Goal: Task Accomplishment & Management: Use online tool/utility

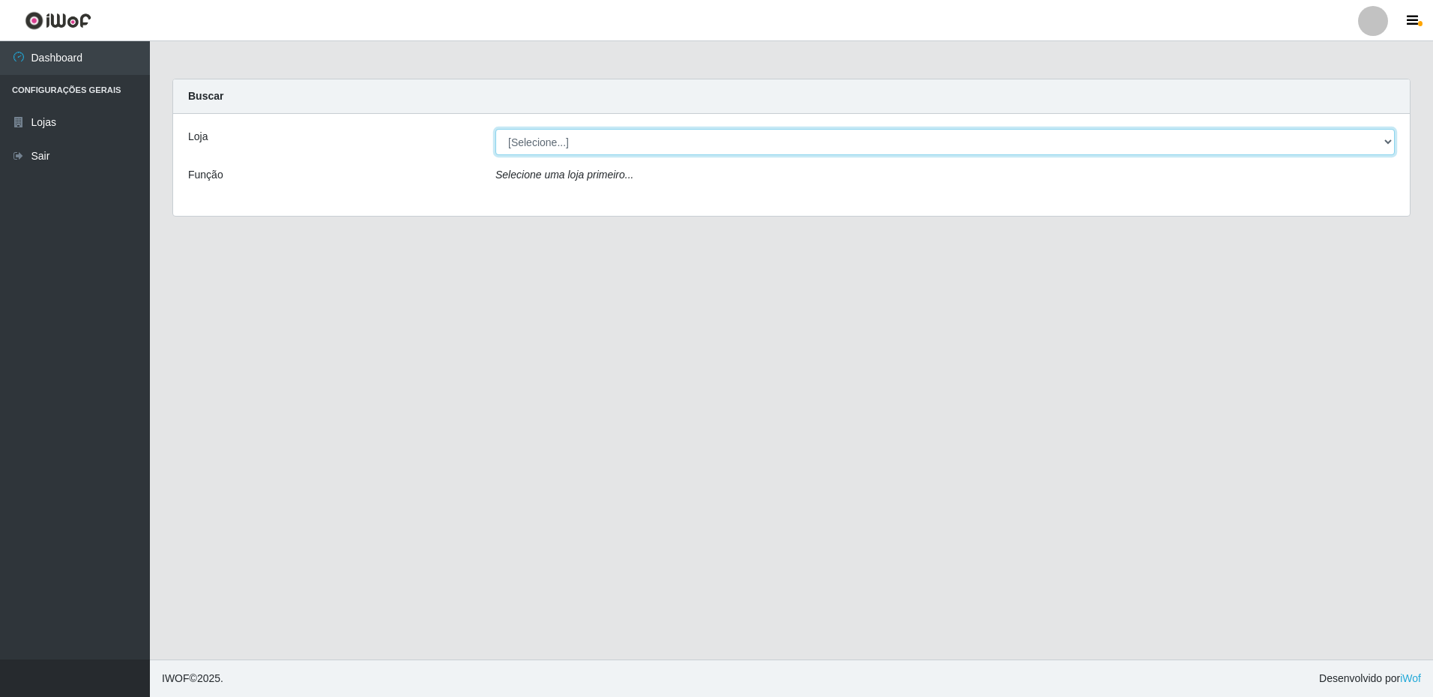
click at [597, 136] on select "[Selecione...] Extrabom - Loja 16 [GEOGRAPHIC_DATA]" at bounding box center [945, 142] width 900 height 26
select select "450"
click at [495, 129] on select "[Selecione...] Extrabom - Loja 16 [GEOGRAPHIC_DATA]" at bounding box center [945, 142] width 900 height 26
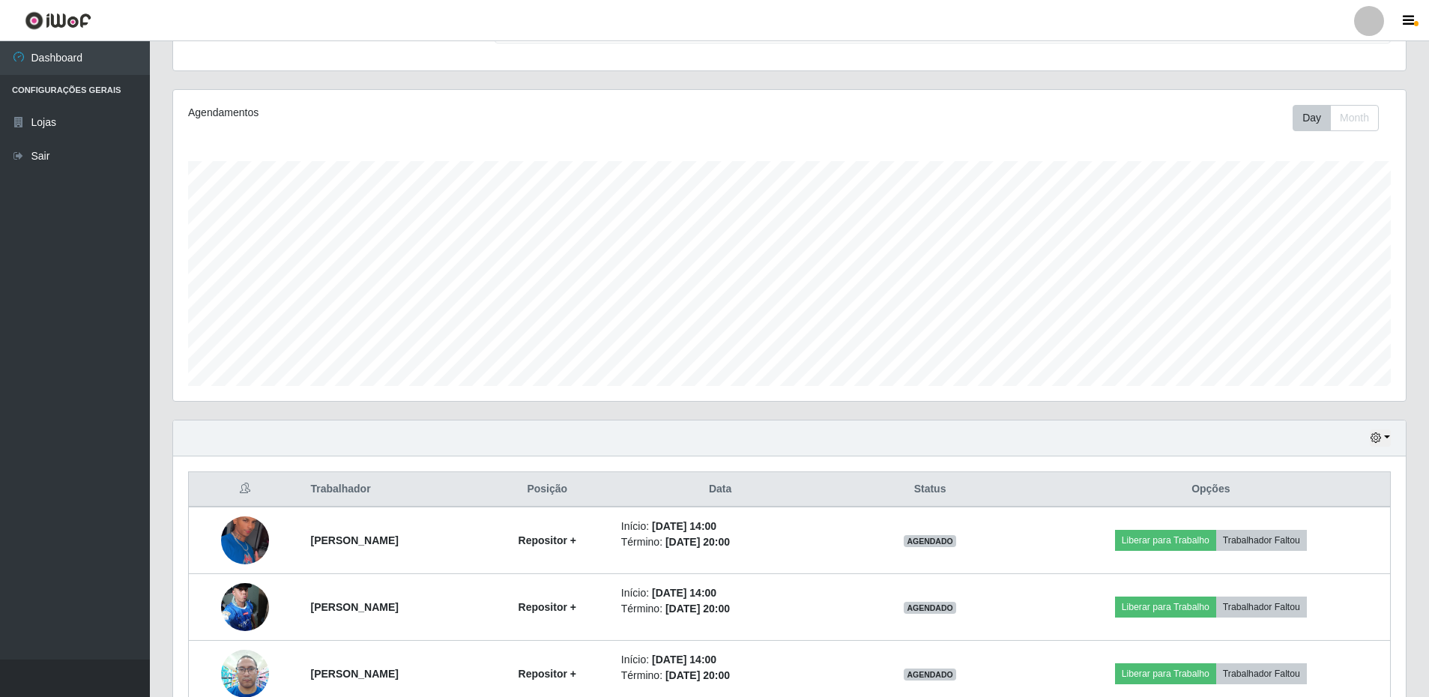
scroll to position [225, 0]
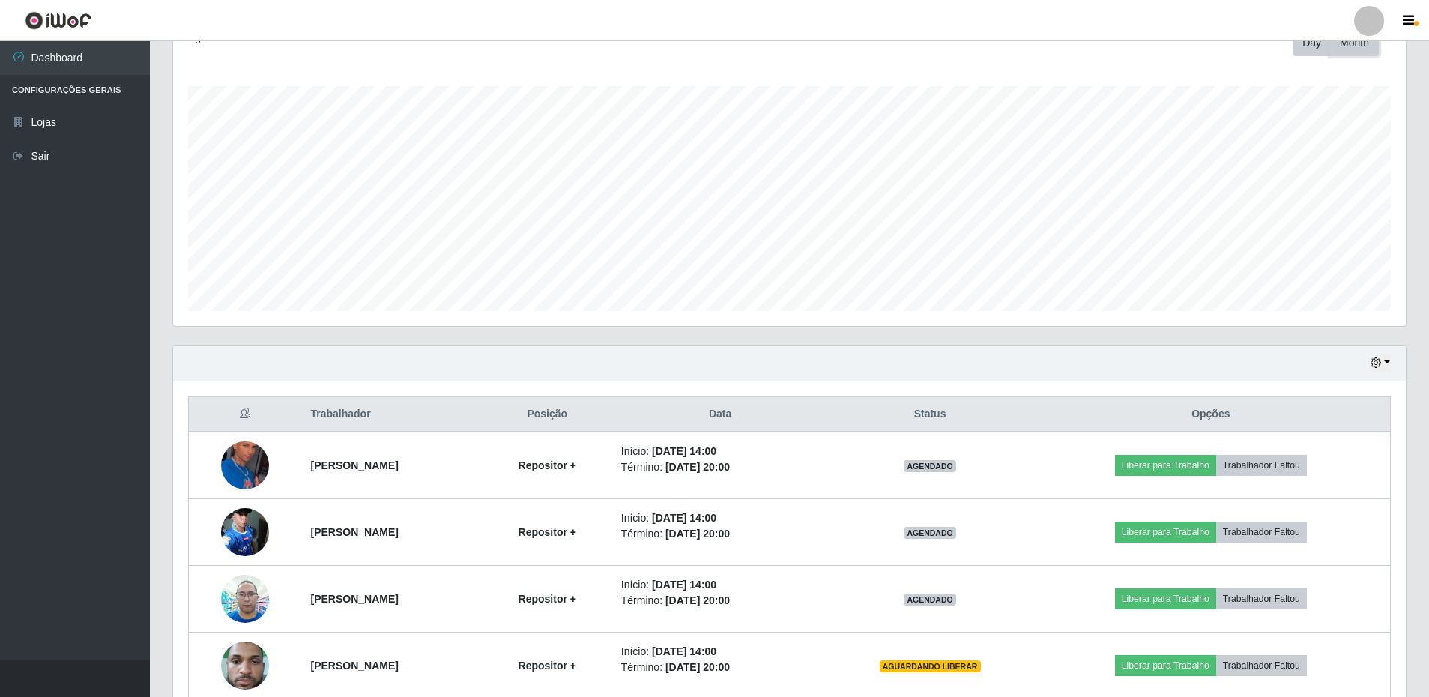
click at [1353, 49] on button "Month" at bounding box center [1355, 43] width 49 height 26
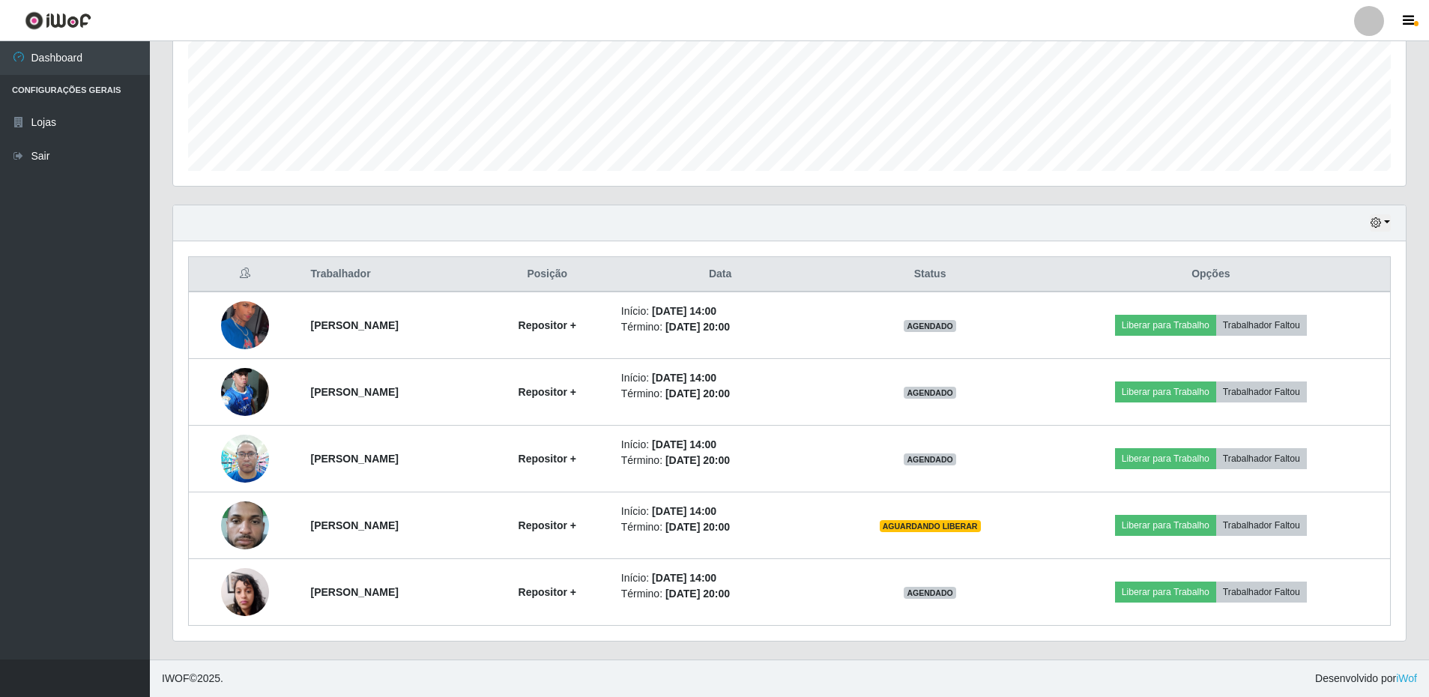
scroll to position [215, 0]
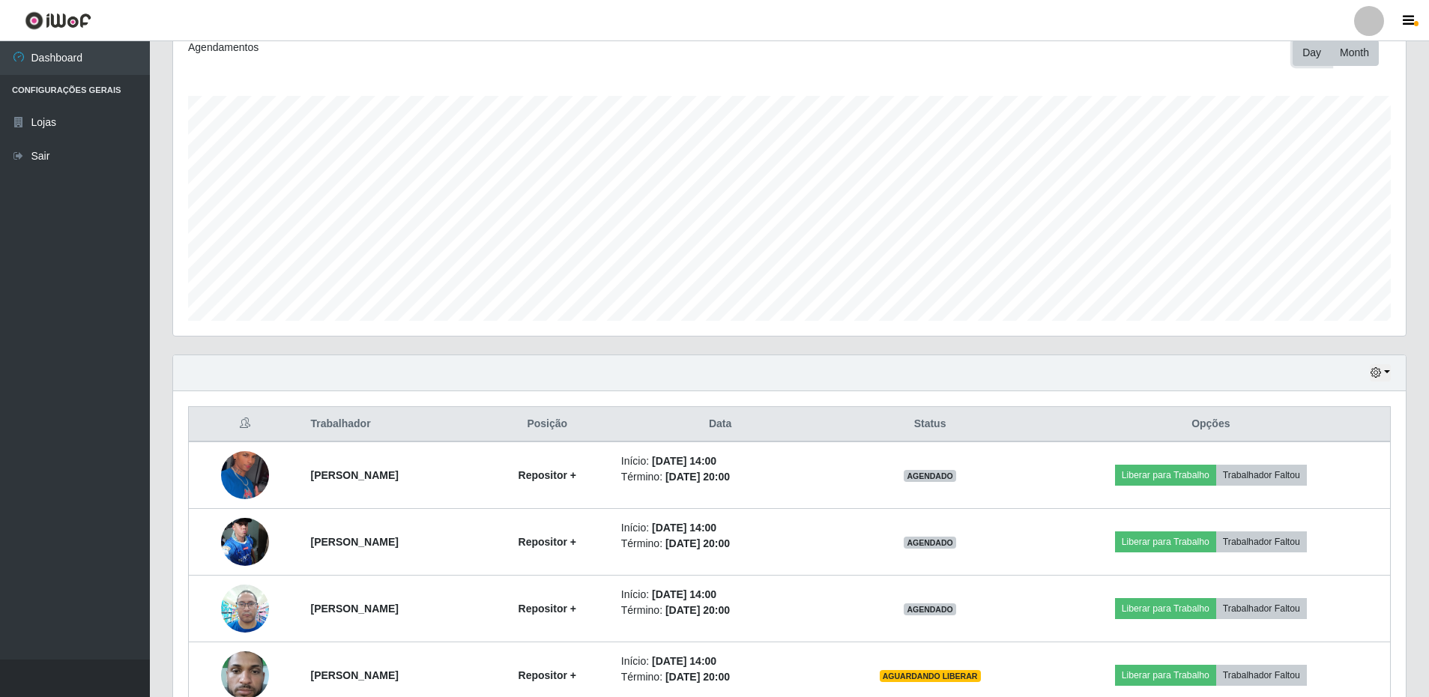
click at [1311, 61] on button "Day" at bounding box center [1312, 53] width 38 height 26
click at [1385, 368] on button "button" at bounding box center [1380, 372] width 21 height 17
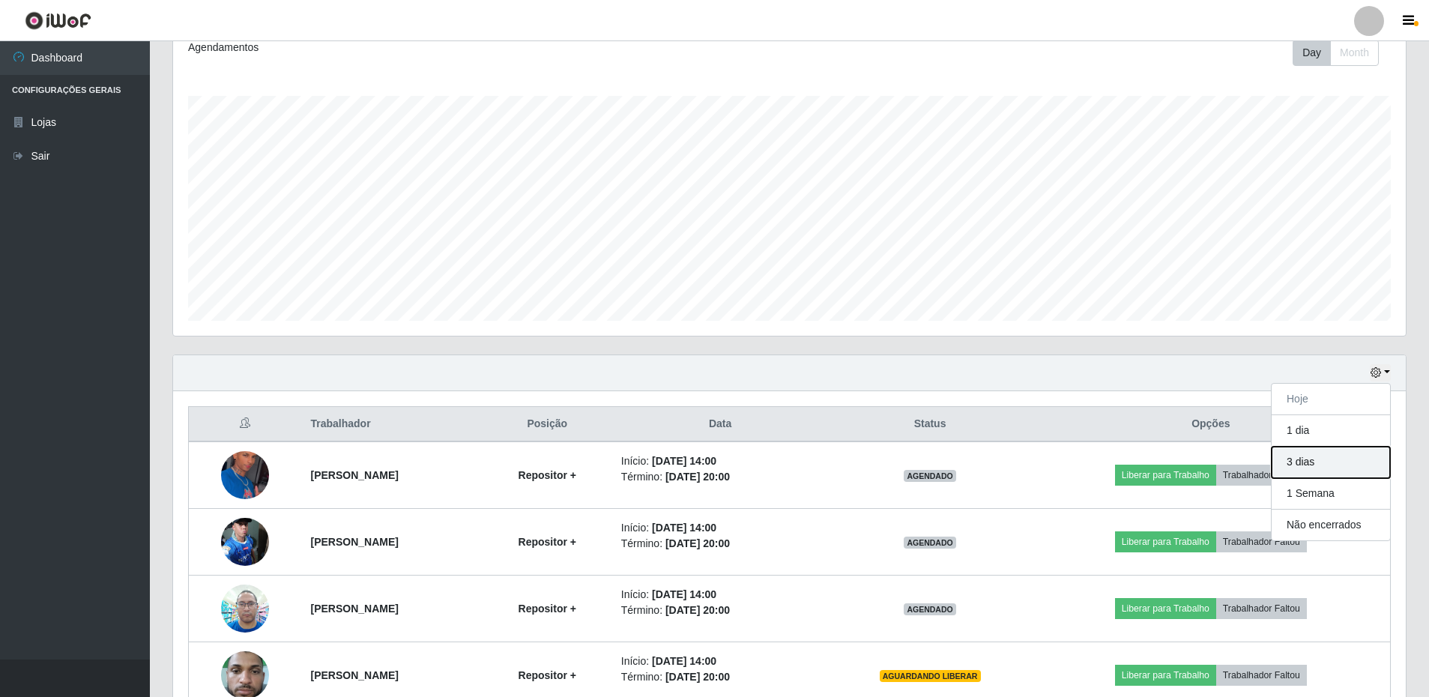
click at [1338, 468] on button "3 dias" at bounding box center [1331, 462] width 118 height 31
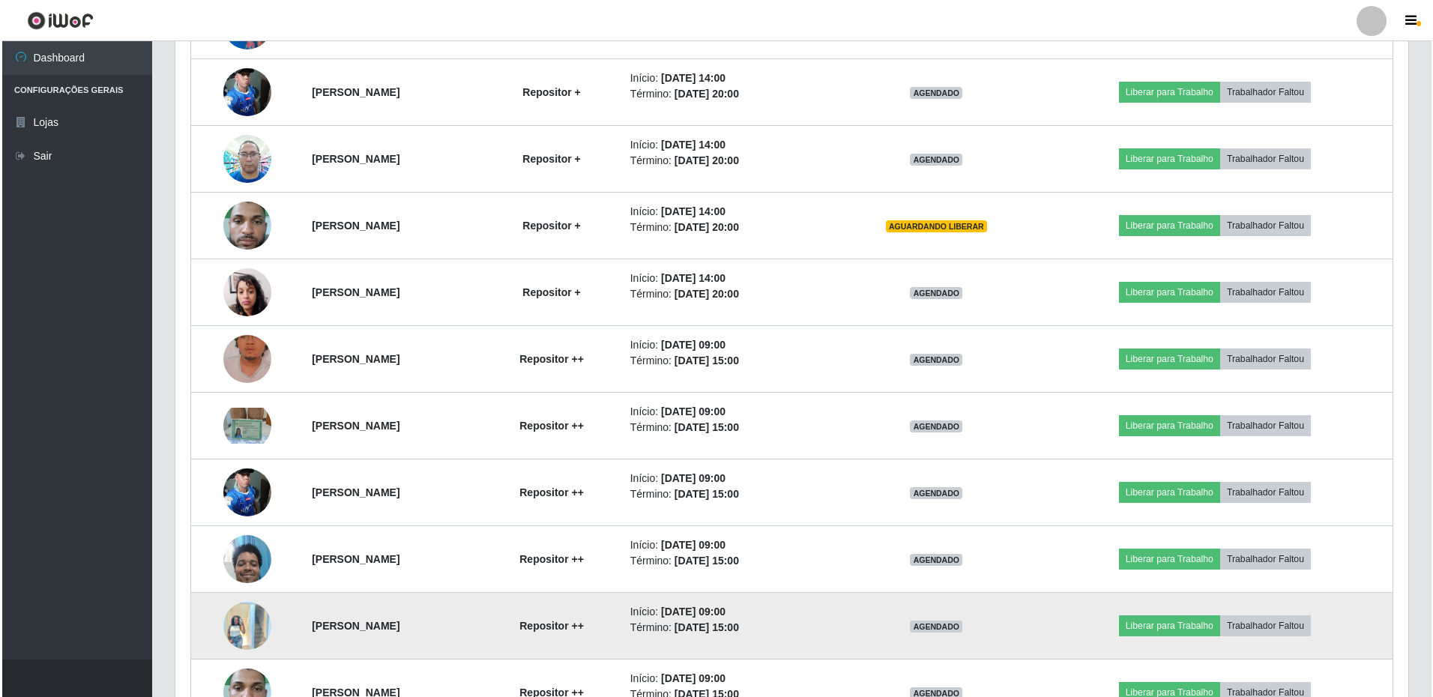
scroll to position [740, 0]
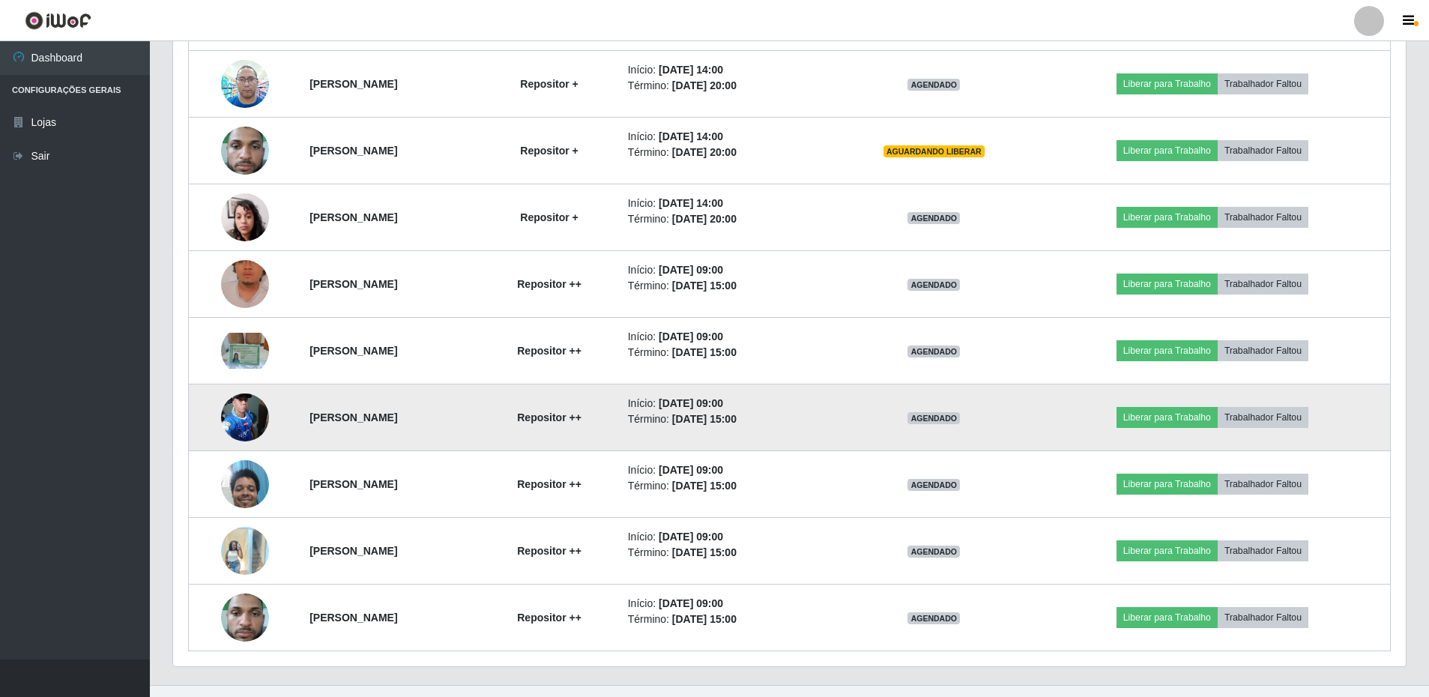
click at [238, 427] on img at bounding box center [245, 417] width 48 height 64
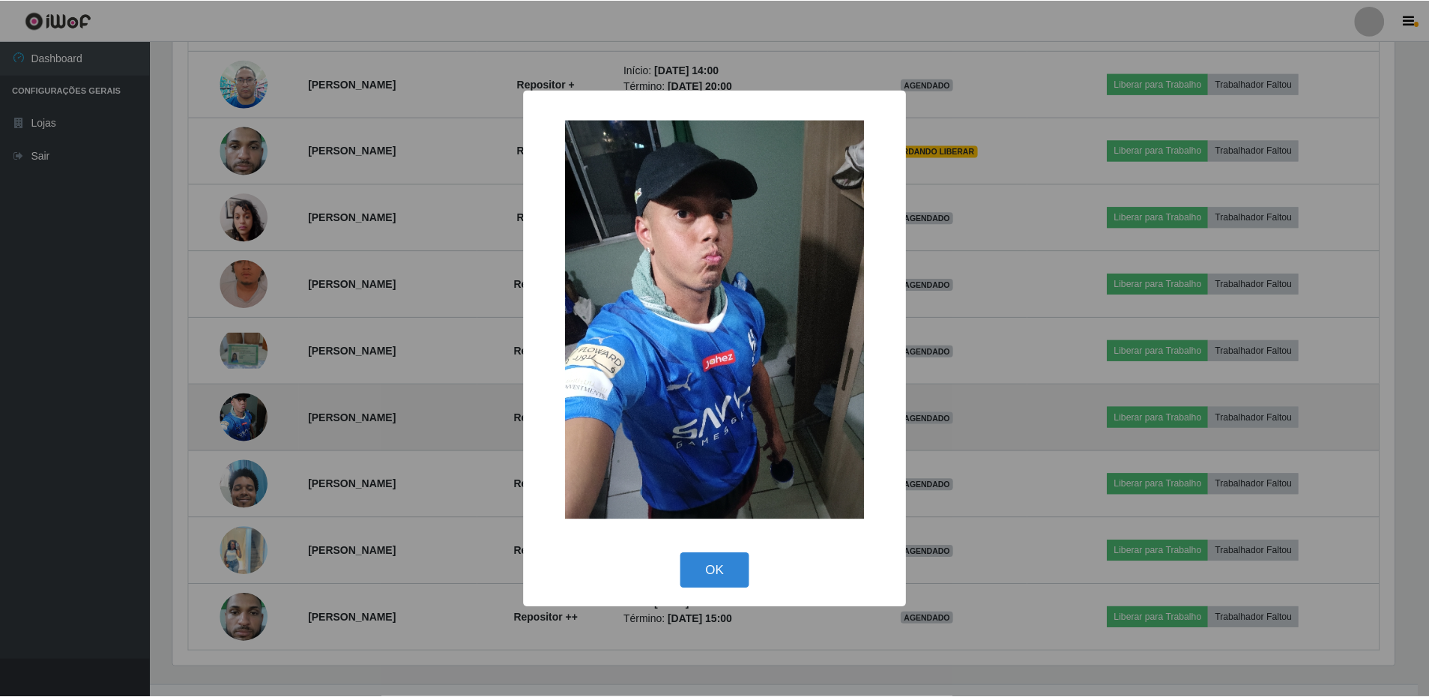
scroll to position [311, 1226]
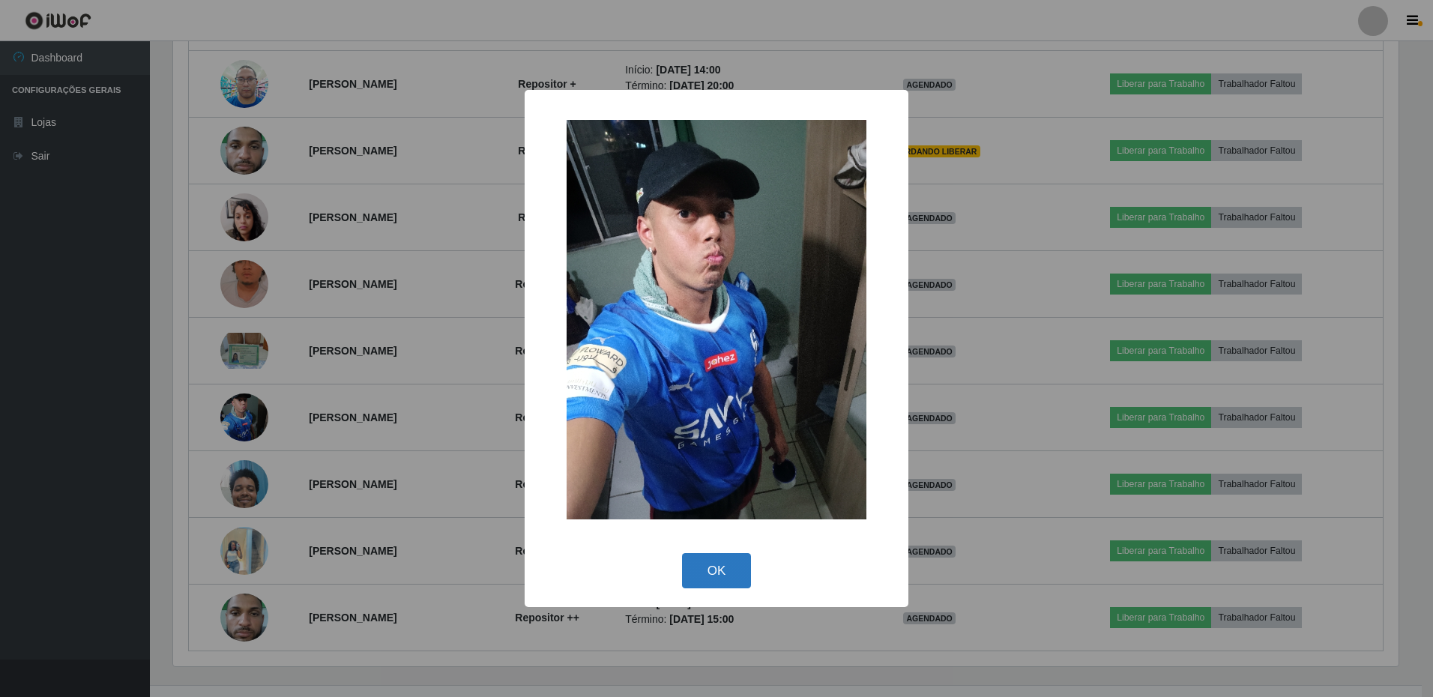
click at [717, 565] on button "OK" at bounding box center [717, 570] width 70 height 35
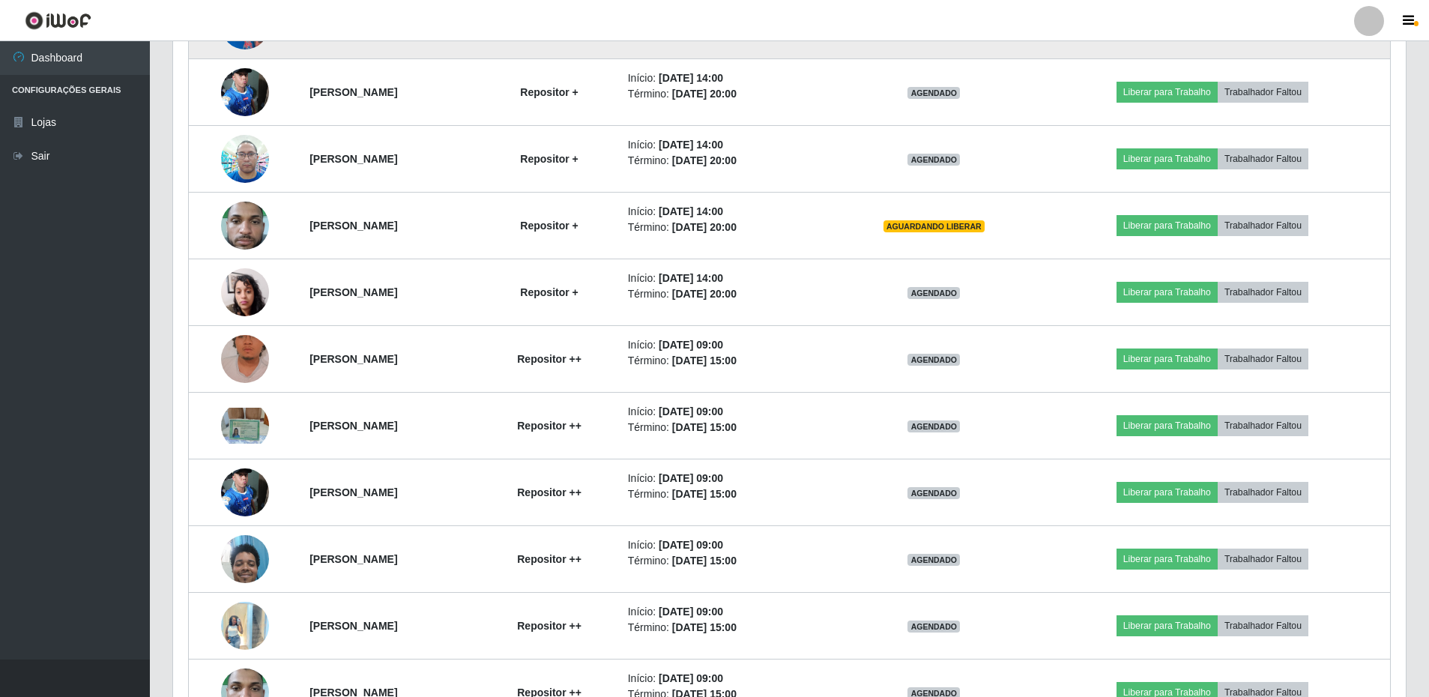
scroll to position [515, 0]
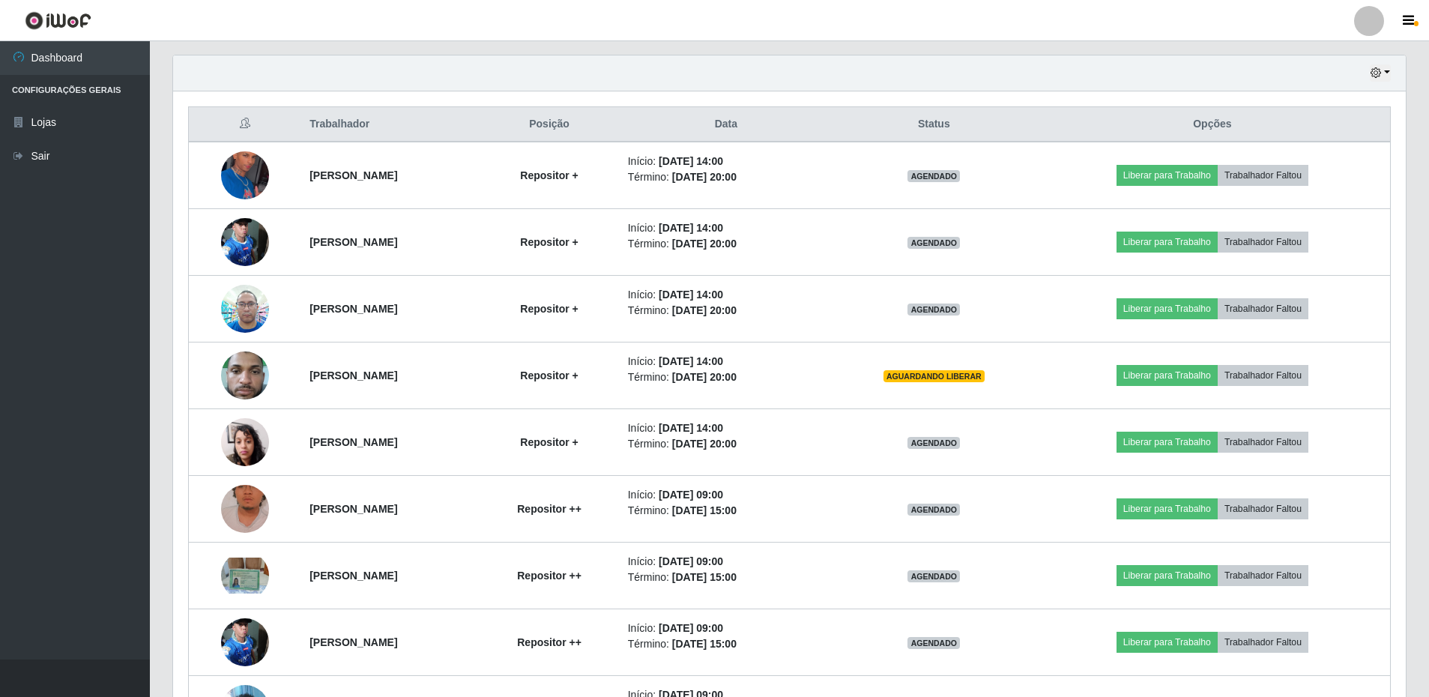
click at [1393, 69] on div "Hoje 1 dia 3 dias 1 Semana Não encerrados" at bounding box center [789, 73] width 1233 height 36
click at [1390, 75] on button "button" at bounding box center [1380, 72] width 21 height 17
click at [1338, 124] on button "1 dia" at bounding box center [1331, 130] width 118 height 31
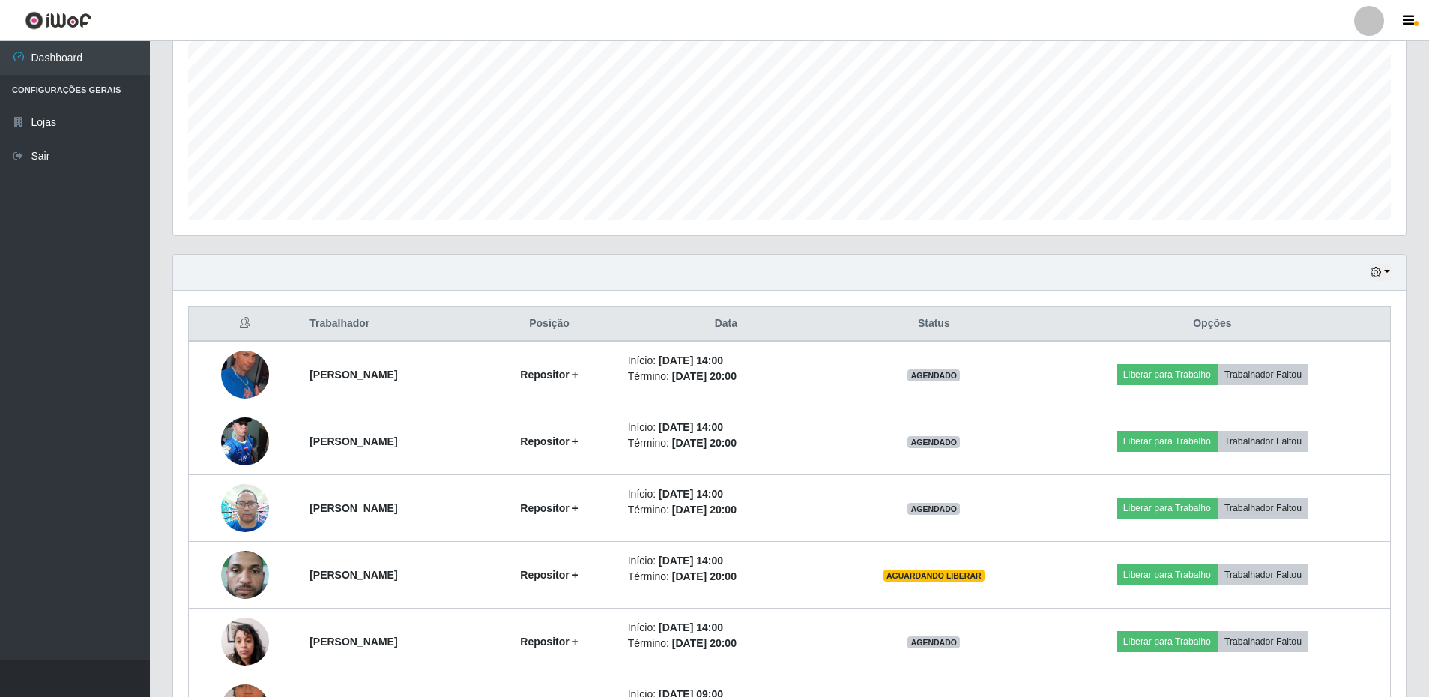
scroll to position [0, 0]
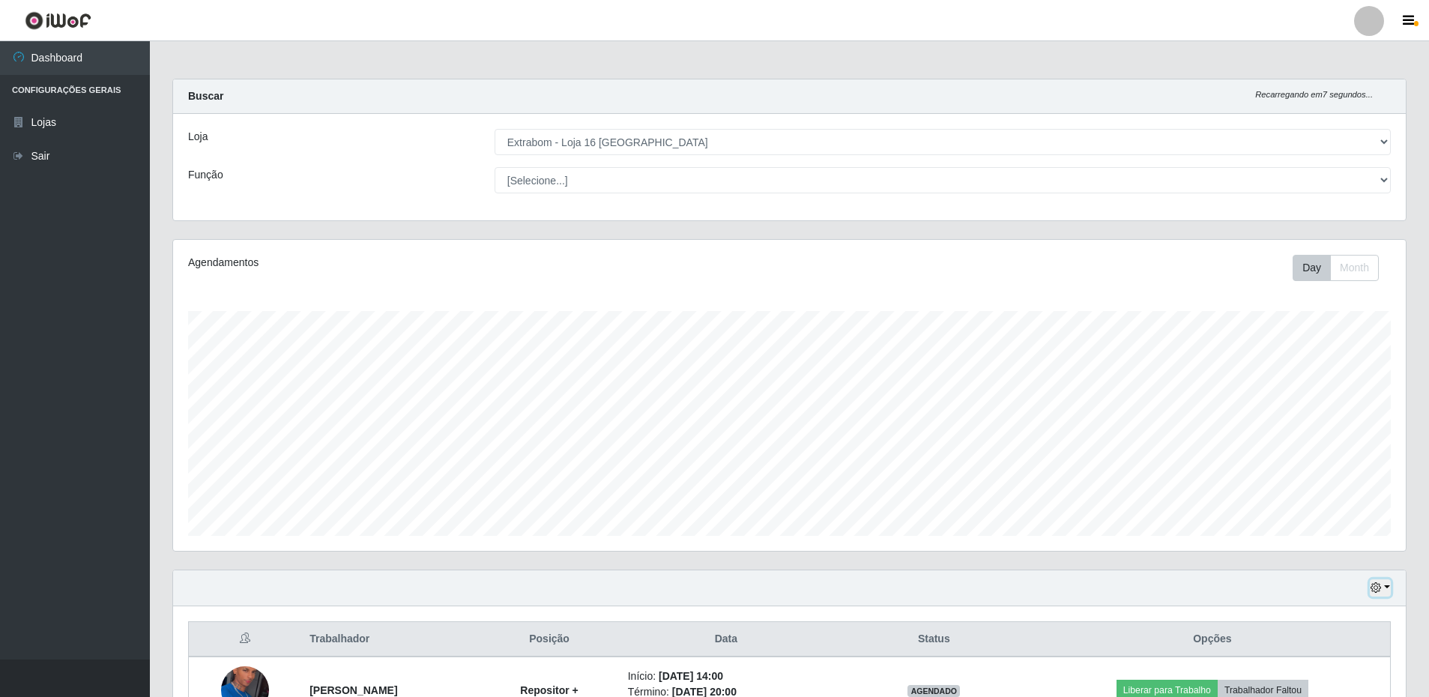
click at [1379, 587] on icon "button" at bounding box center [1376, 587] width 10 height 10
click at [1292, 430] on button "Hoje" at bounding box center [1331, 437] width 118 height 31
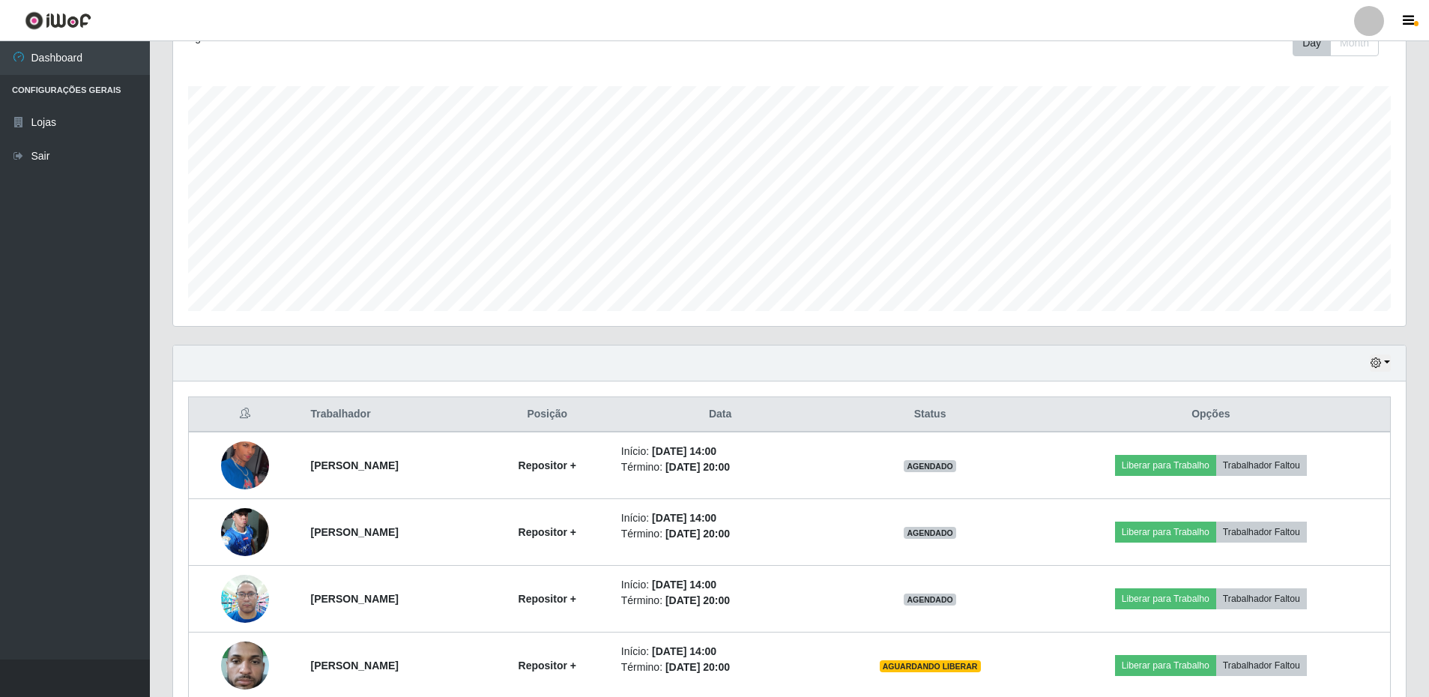
scroll to position [365, 0]
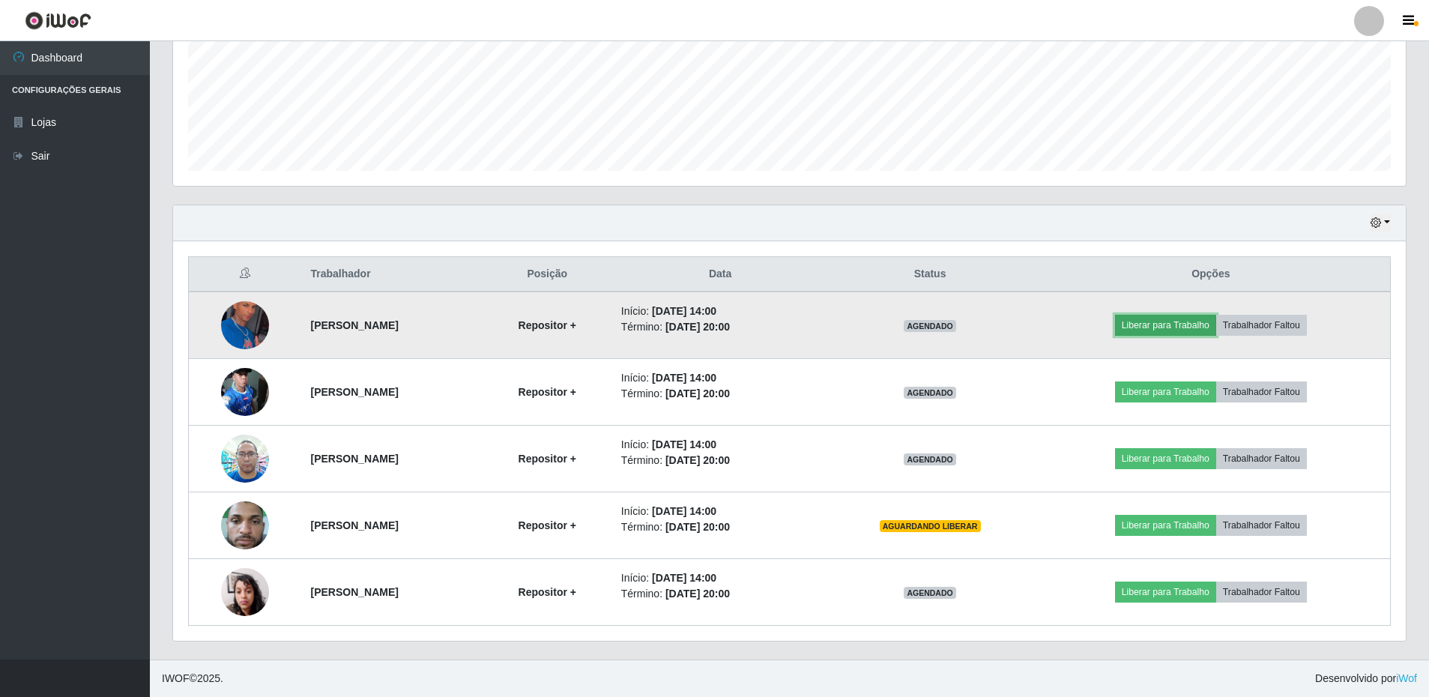
click at [1203, 328] on button "Liberar para Trabalho" at bounding box center [1165, 325] width 101 height 21
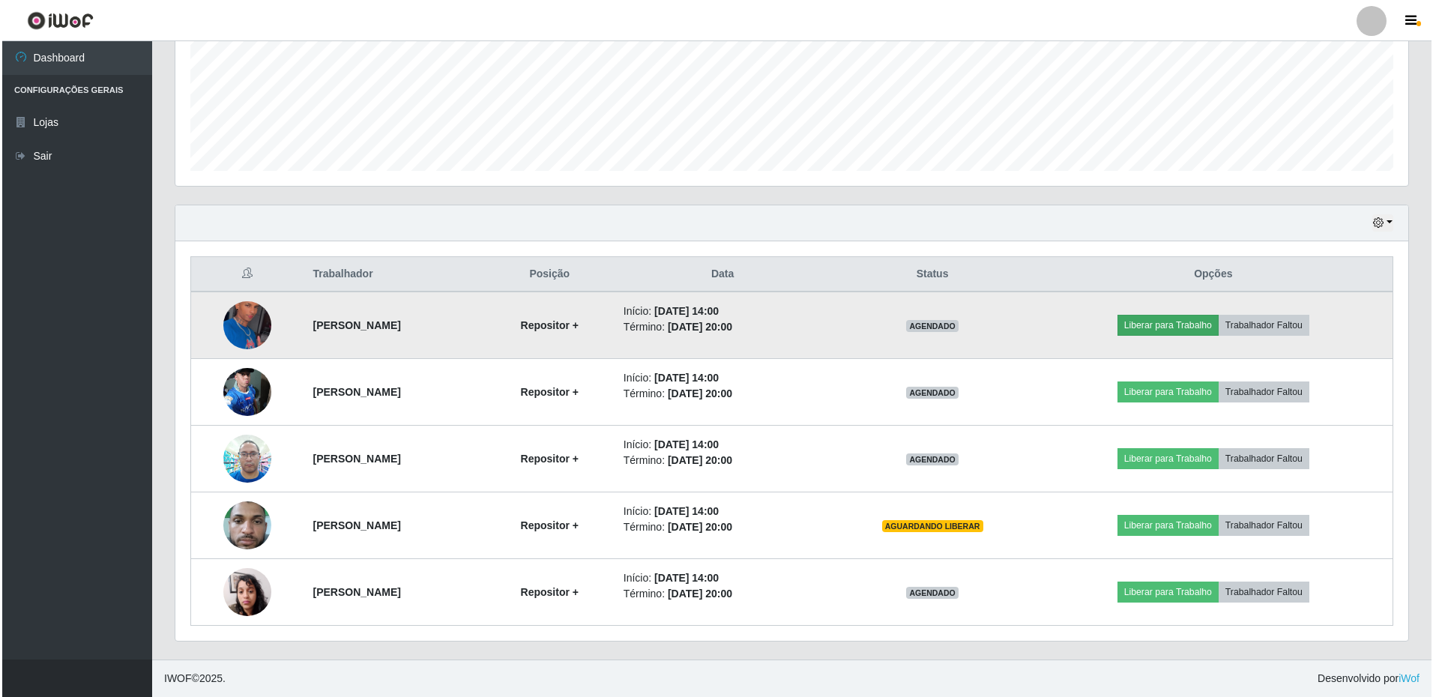
scroll to position [311, 1226]
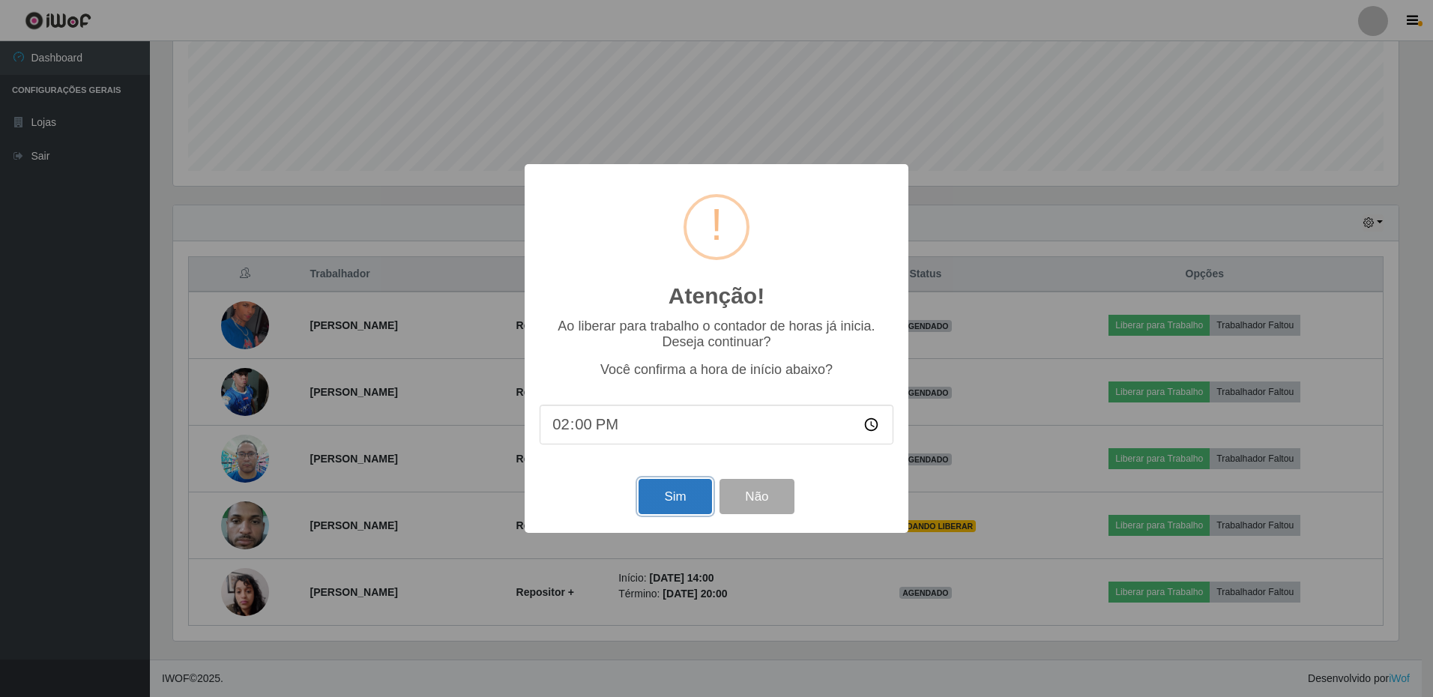
click at [692, 495] on button "Sim" at bounding box center [675, 496] width 73 height 35
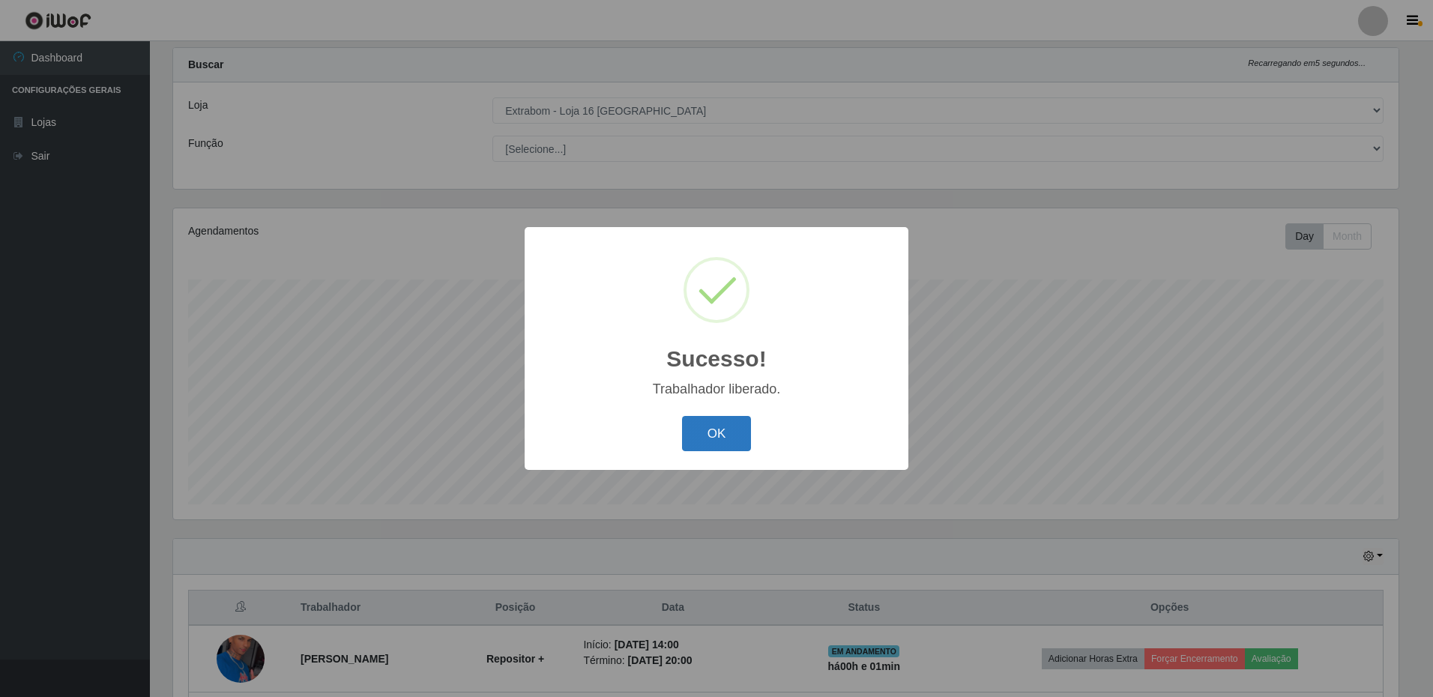
click at [747, 442] on button "OK" at bounding box center [717, 433] width 70 height 35
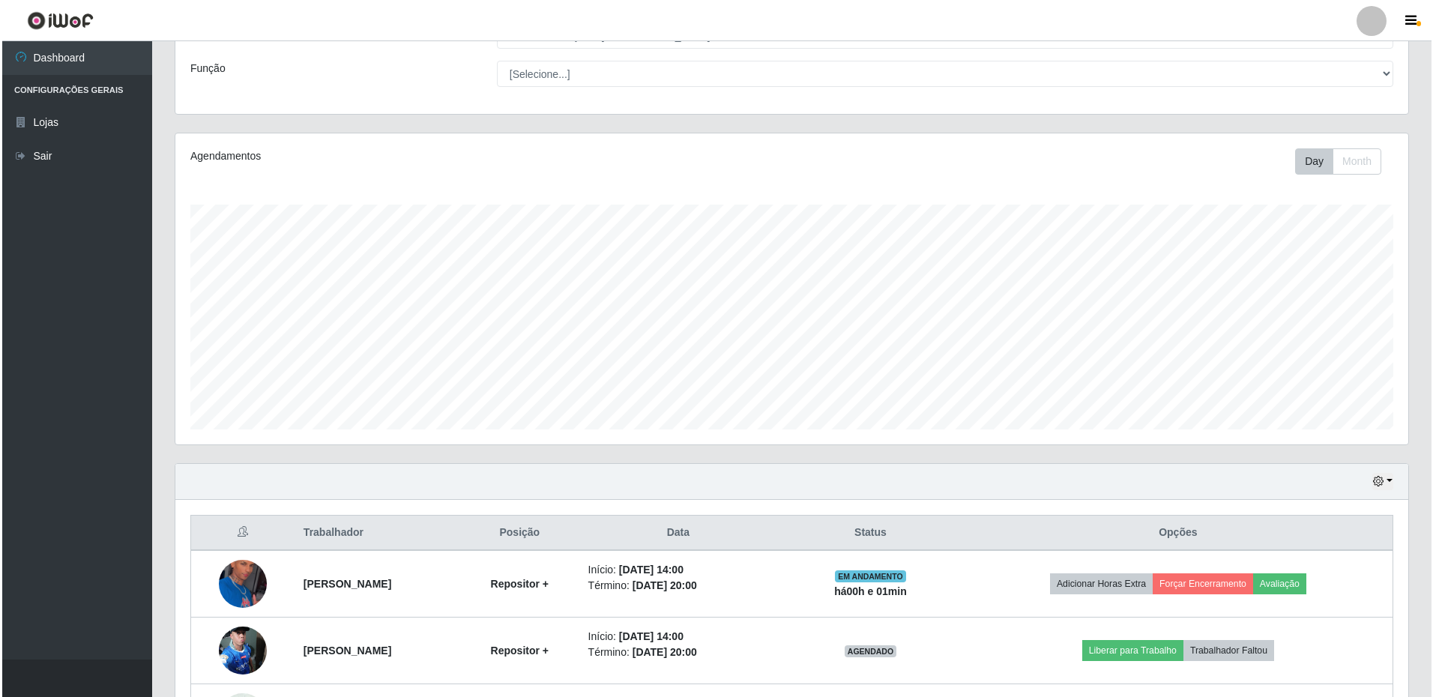
scroll to position [181, 0]
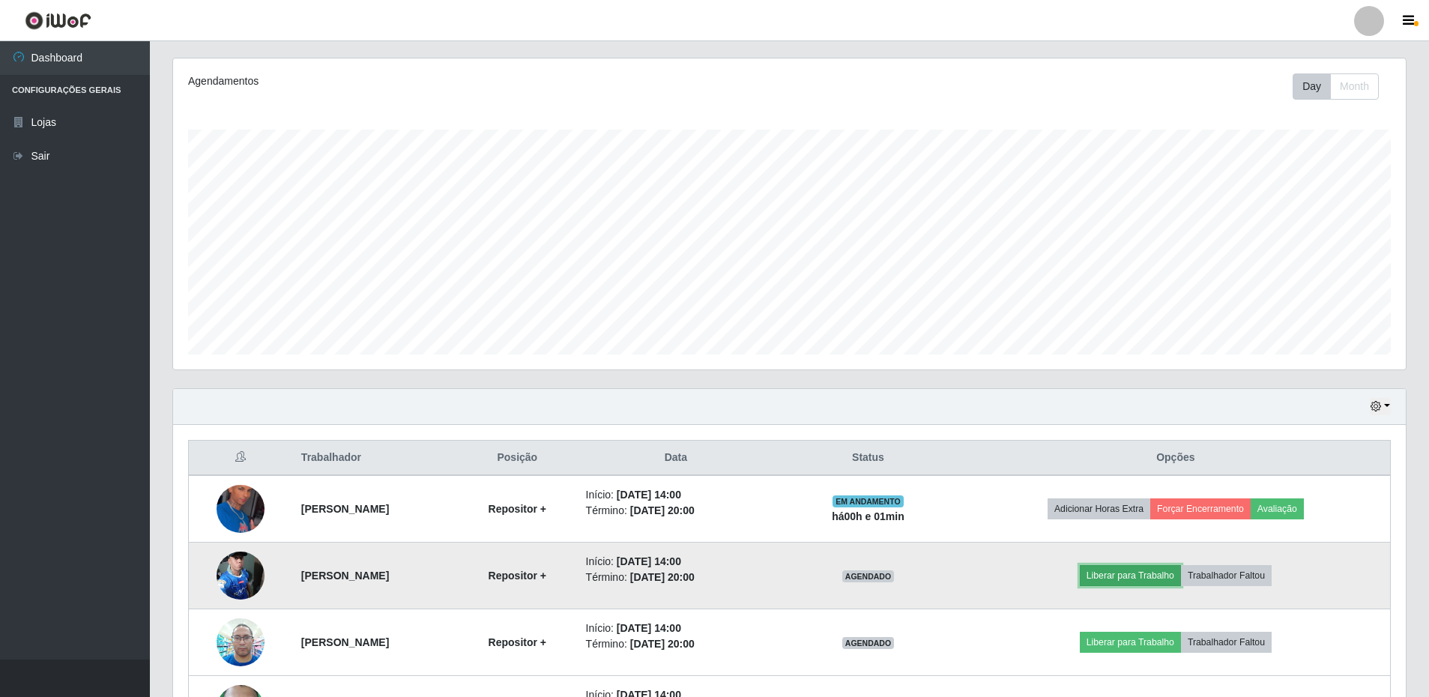
click at [1133, 576] on button "Liberar para Trabalho" at bounding box center [1130, 575] width 101 height 21
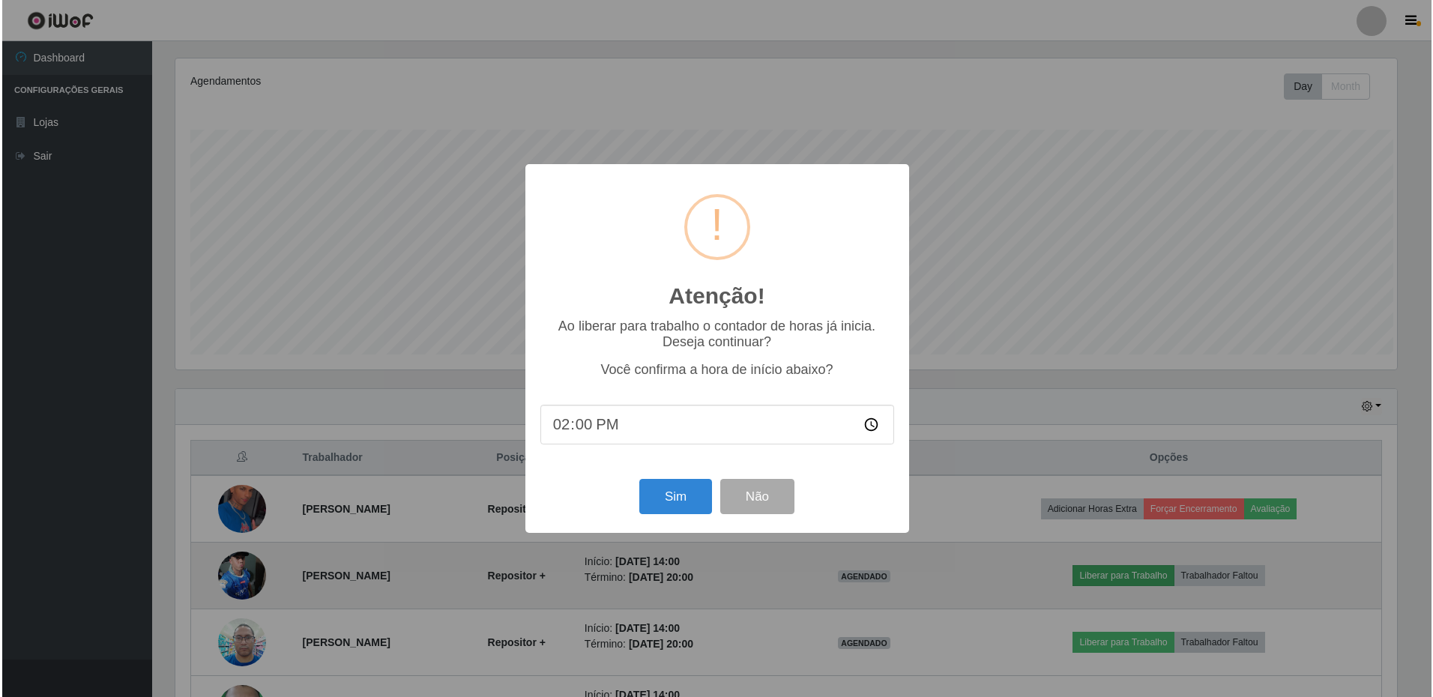
scroll to position [311, 1226]
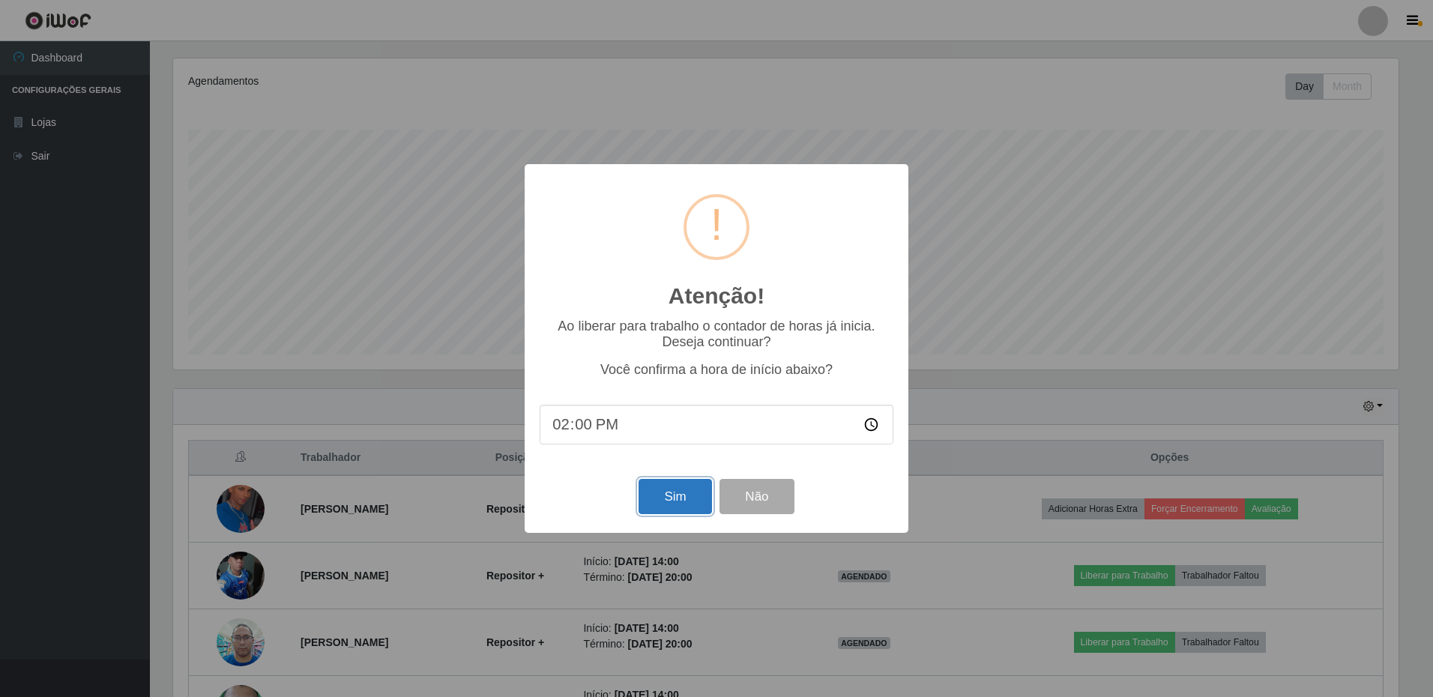
click at [670, 505] on button "Sim" at bounding box center [675, 496] width 73 height 35
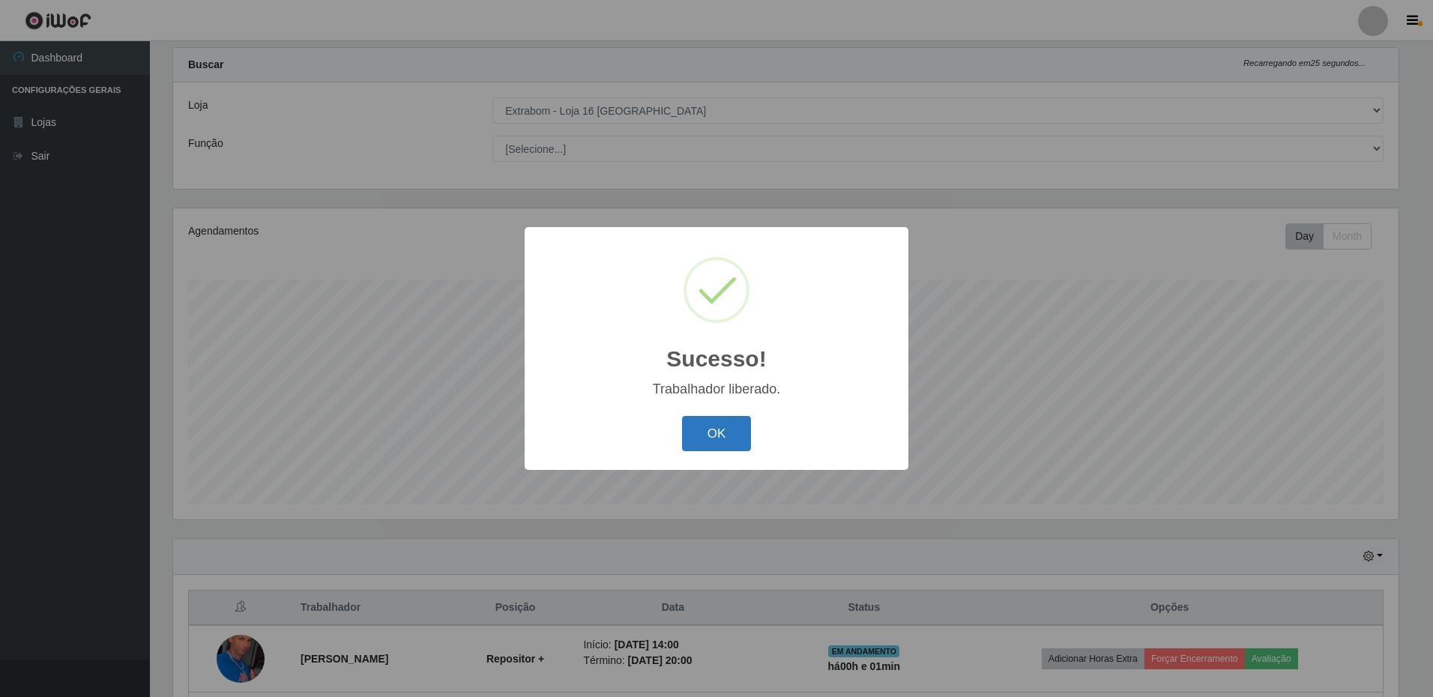
click at [731, 439] on button "OK" at bounding box center [717, 433] width 70 height 35
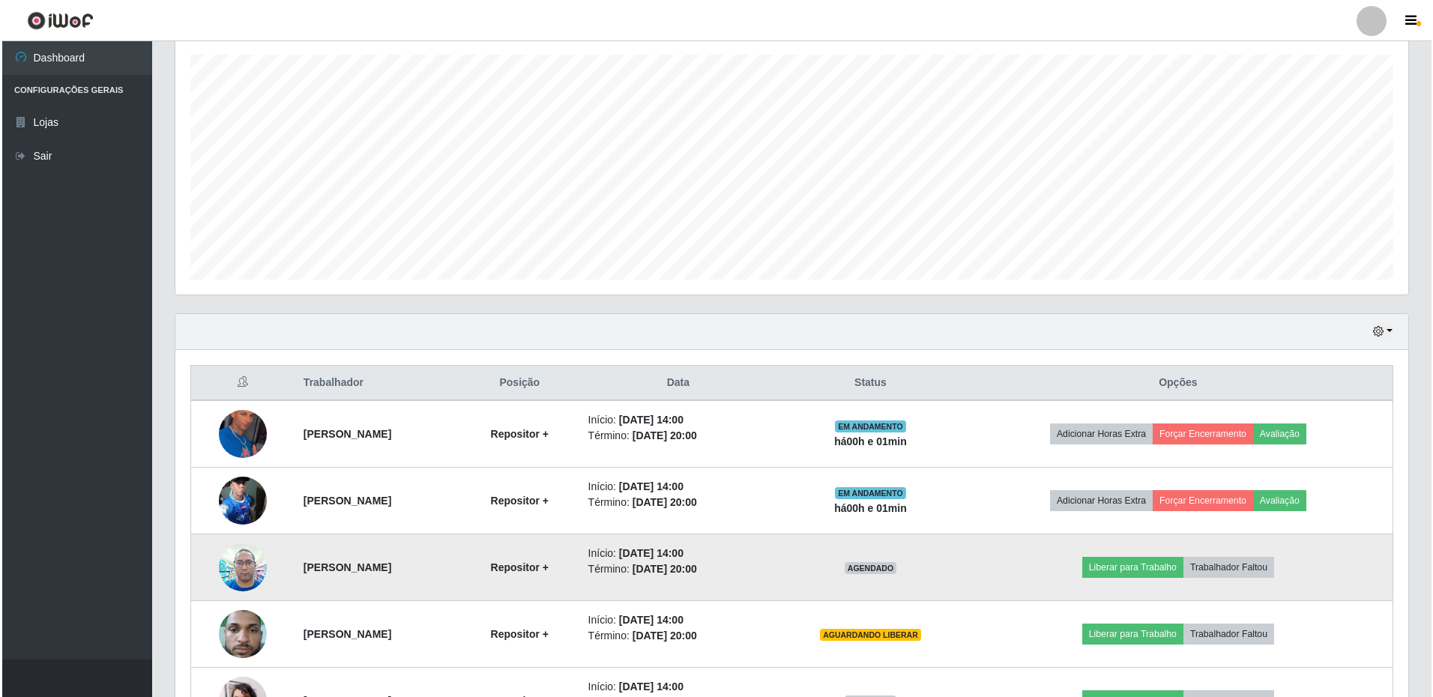
scroll to position [331, 0]
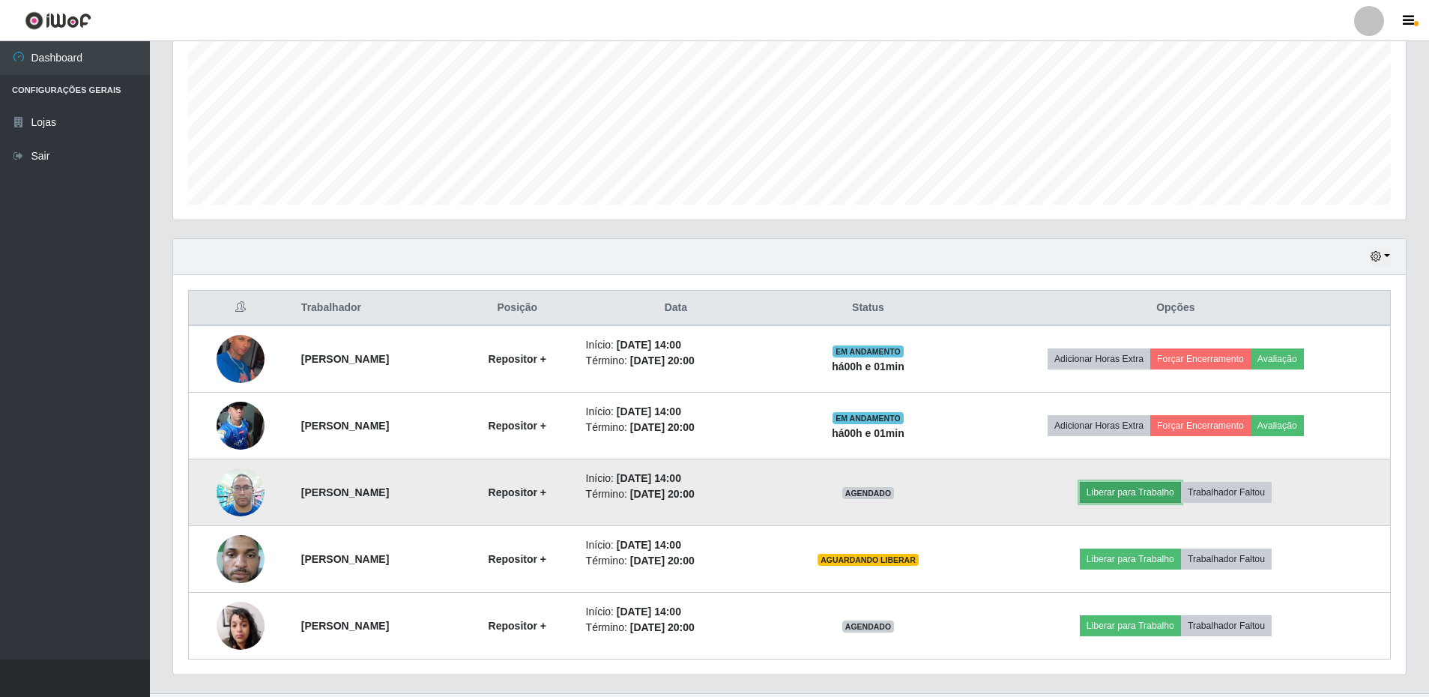
click at [1133, 494] on button "Liberar para Trabalho" at bounding box center [1130, 492] width 101 height 21
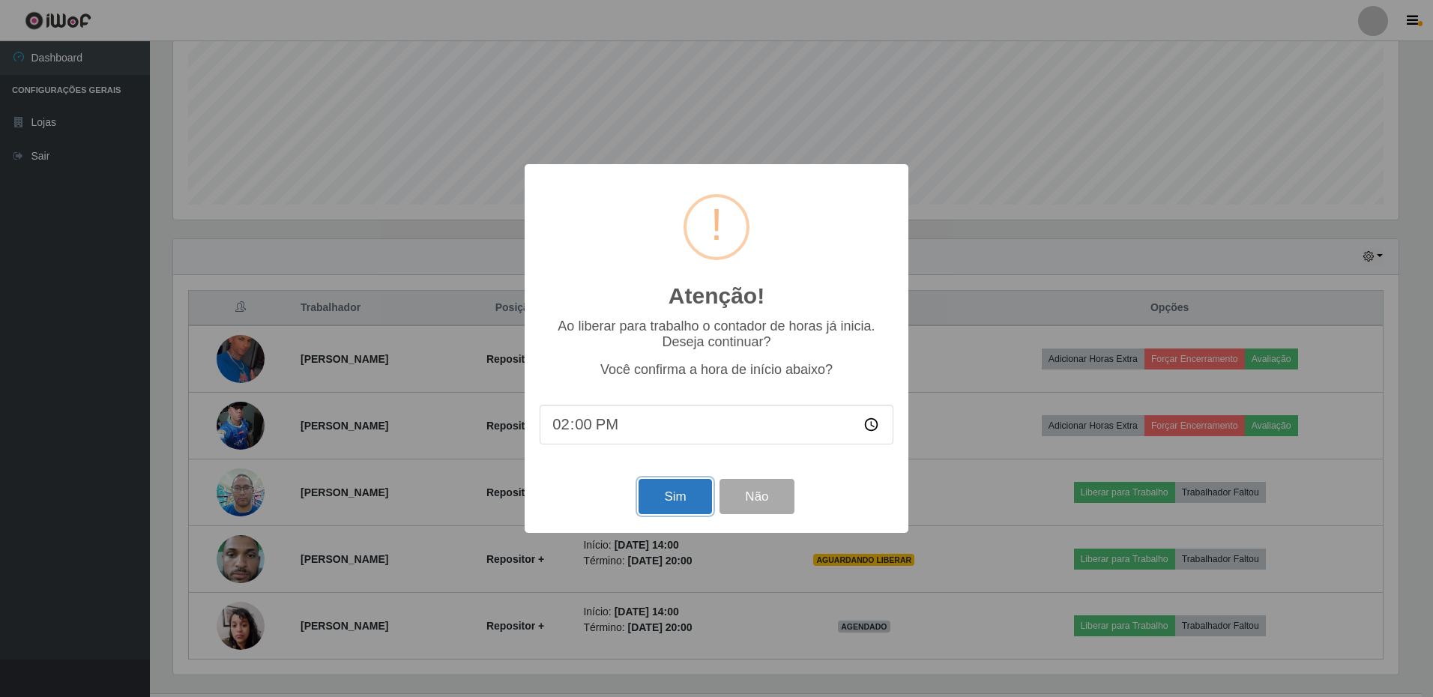
click at [669, 505] on button "Sim" at bounding box center [675, 496] width 73 height 35
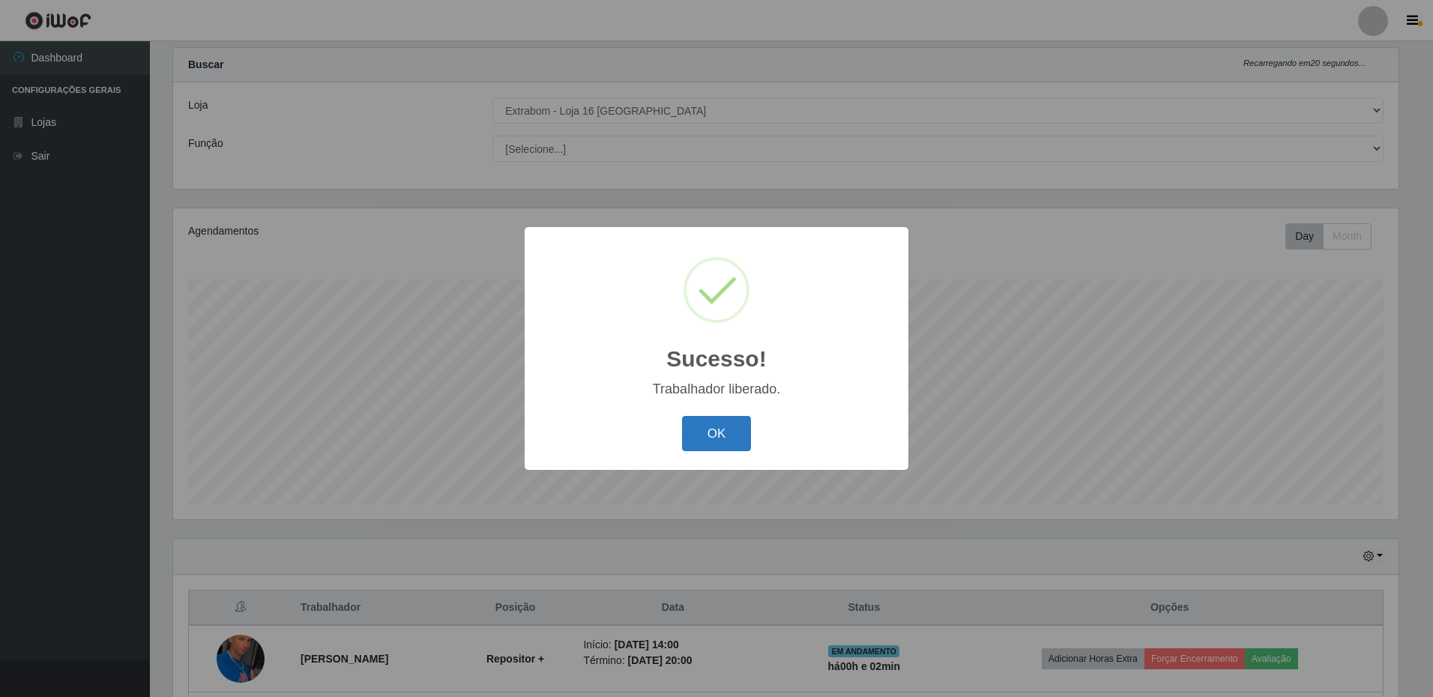
click at [695, 434] on button "OK" at bounding box center [717, 433] width 70 height 35
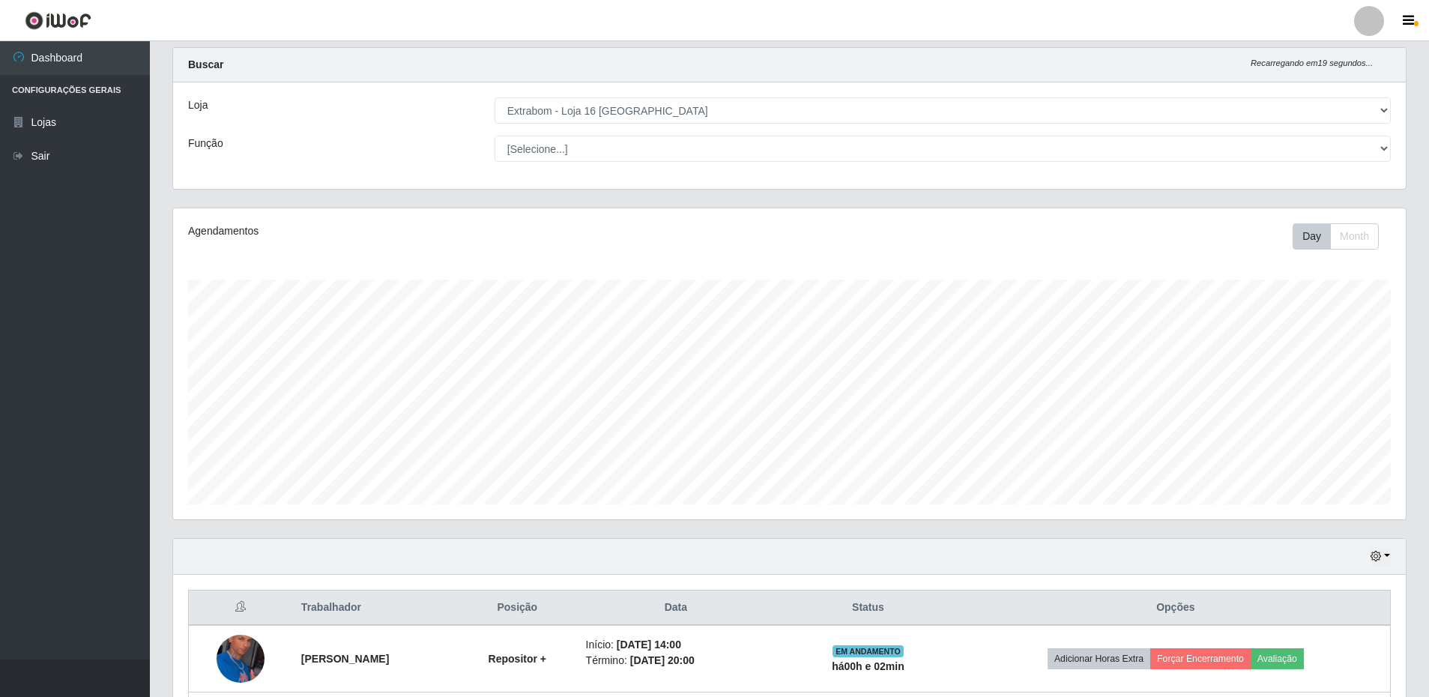
scroll to position [0, 0]
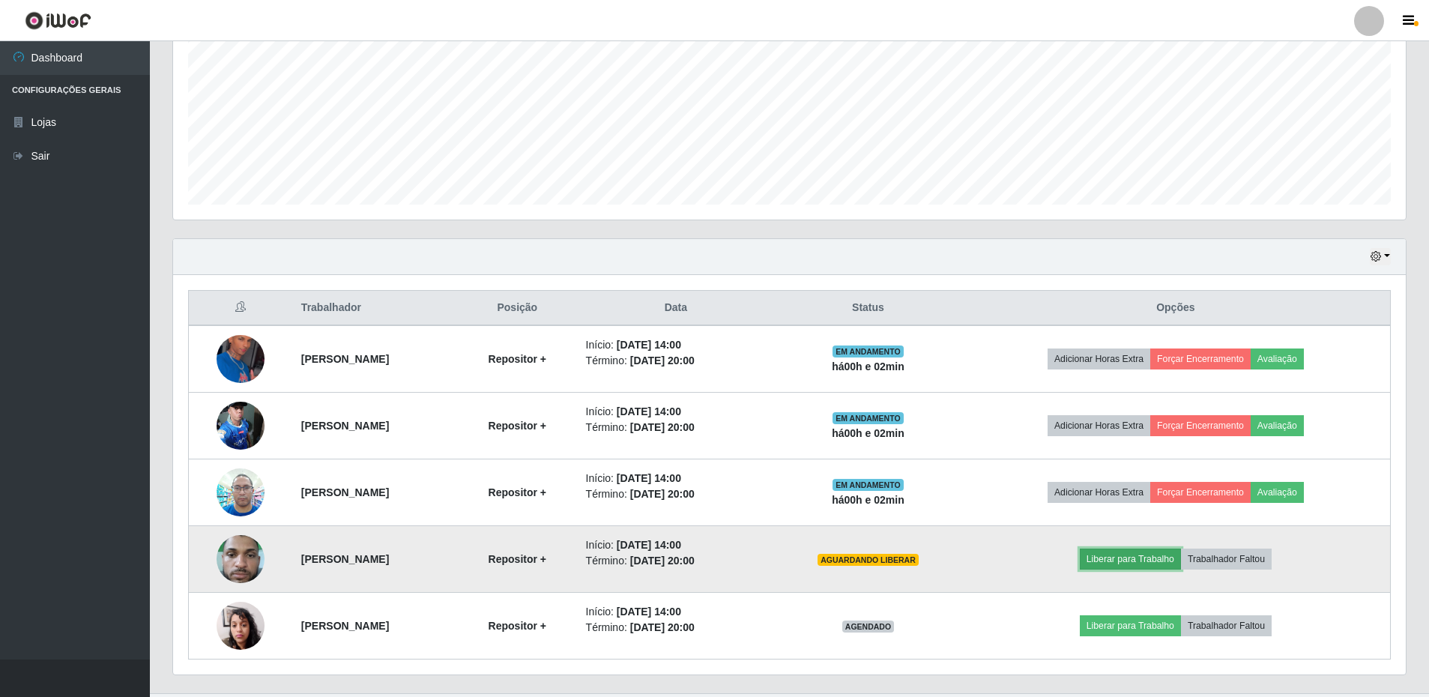
click at [1126, 561] on button "Liberar para Trabalho" at bounding box center [1130, 559] width 101 height 21
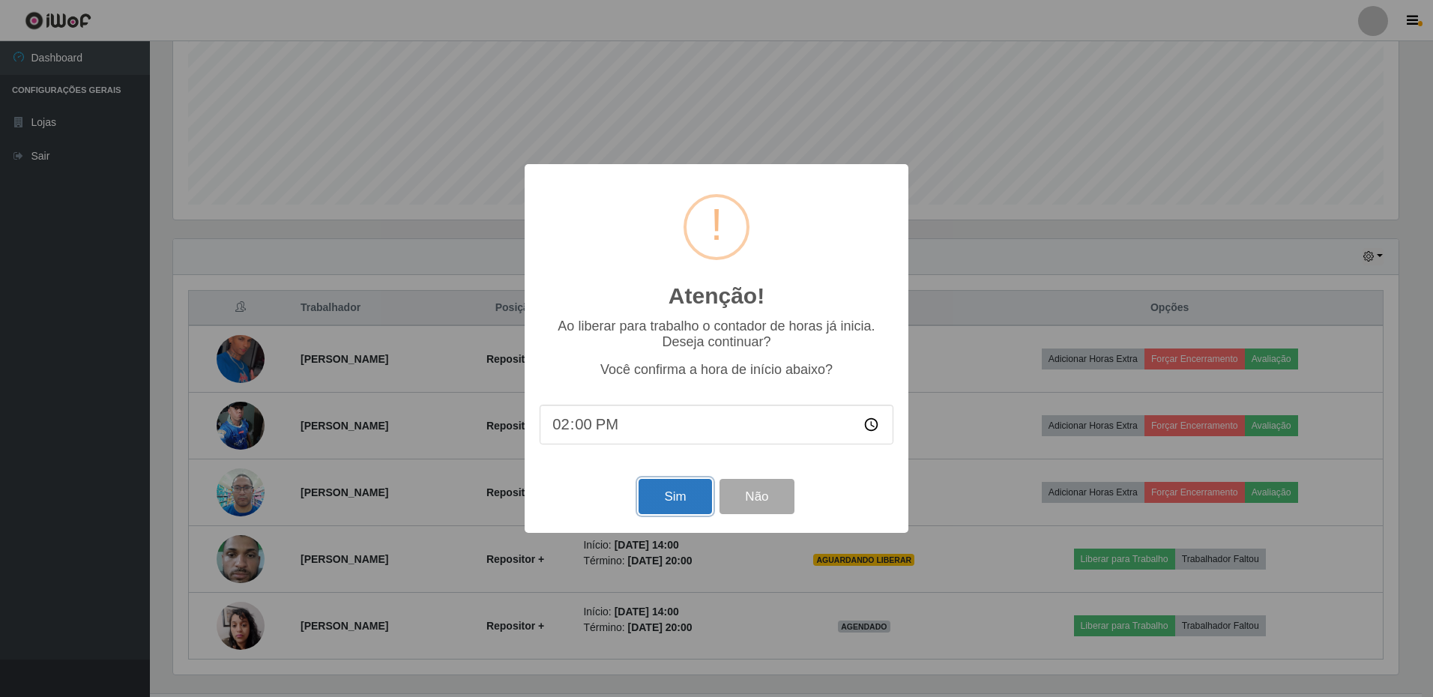
click at [647, 512] on button "Sim" at bounding box center [675, 496] width 73 height 35
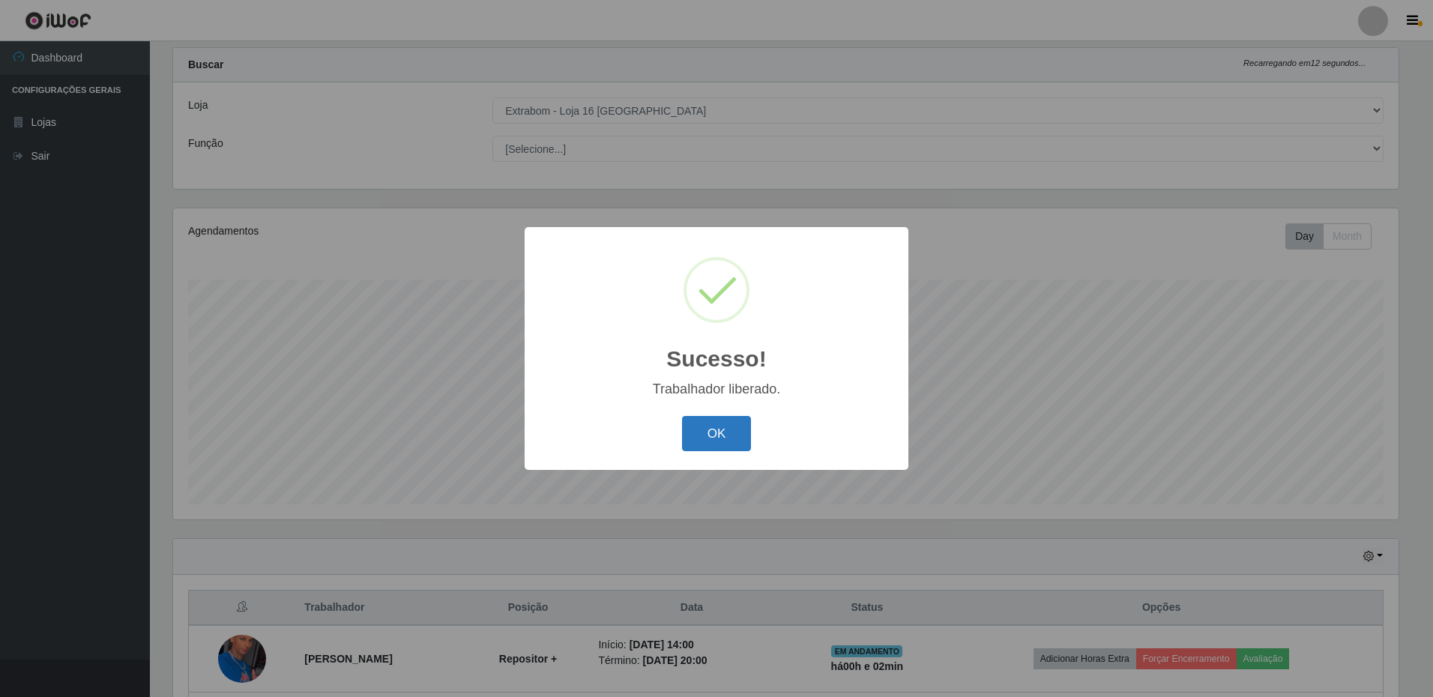
click at [715, 419] on button "OK" at bounding box center [717, 433] width 70 height 35
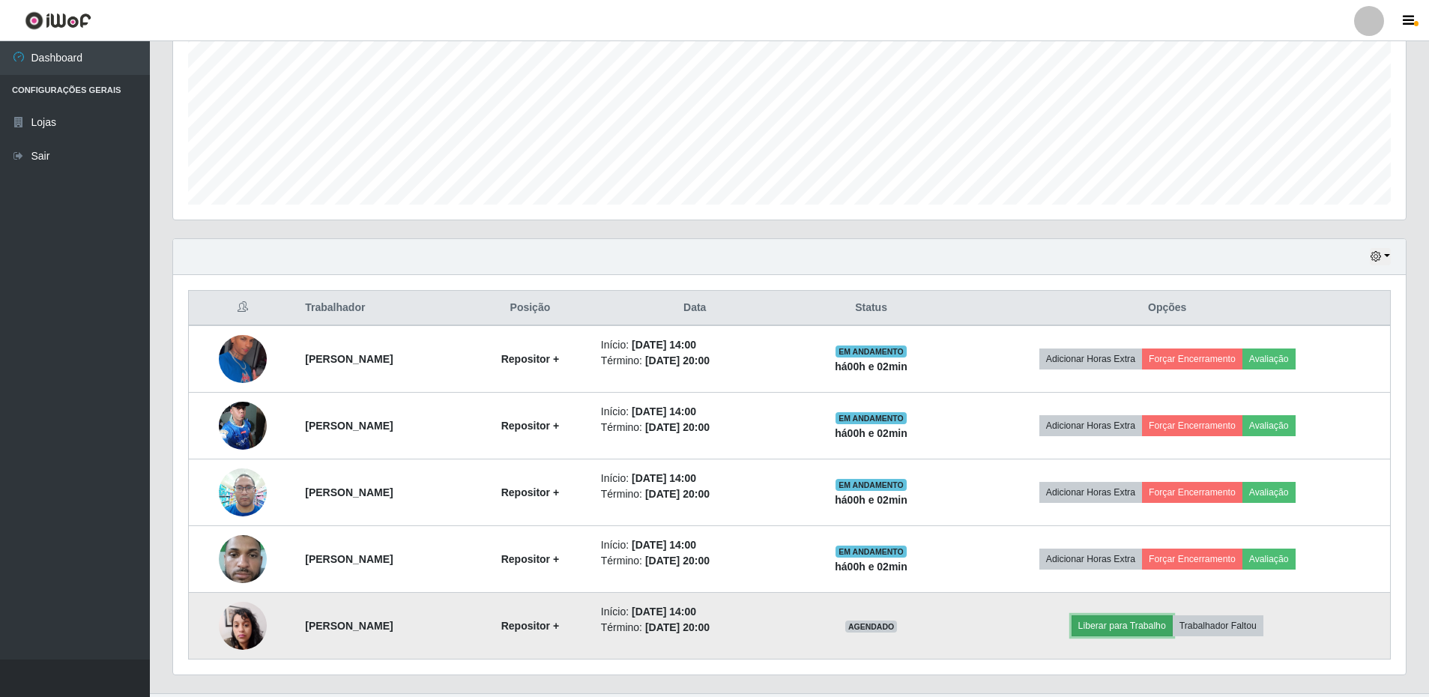
click at [1173, 630] on button "Liberar para Trabalho" at bounding box center [1122, 625] width 101 height 21
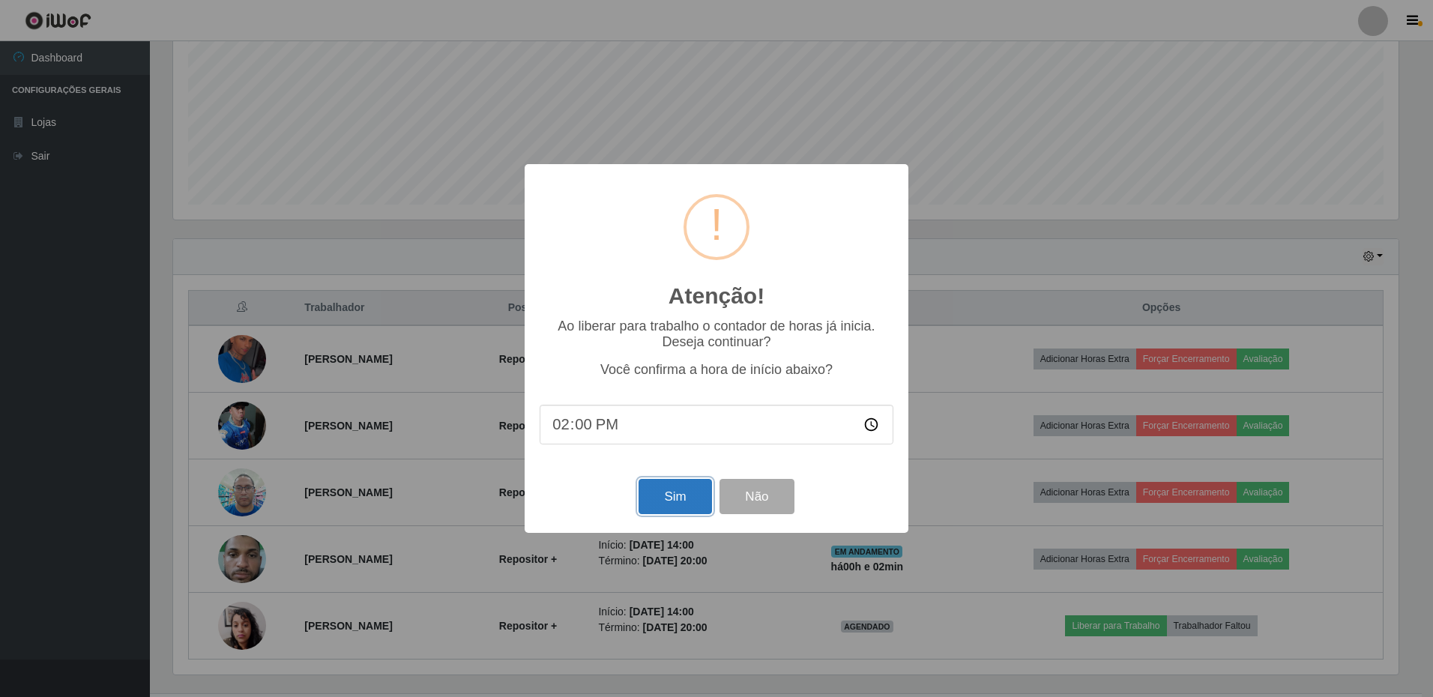
click at [684, 502] on button "Sim" at bounding box center [675, 496] width 73 height 35
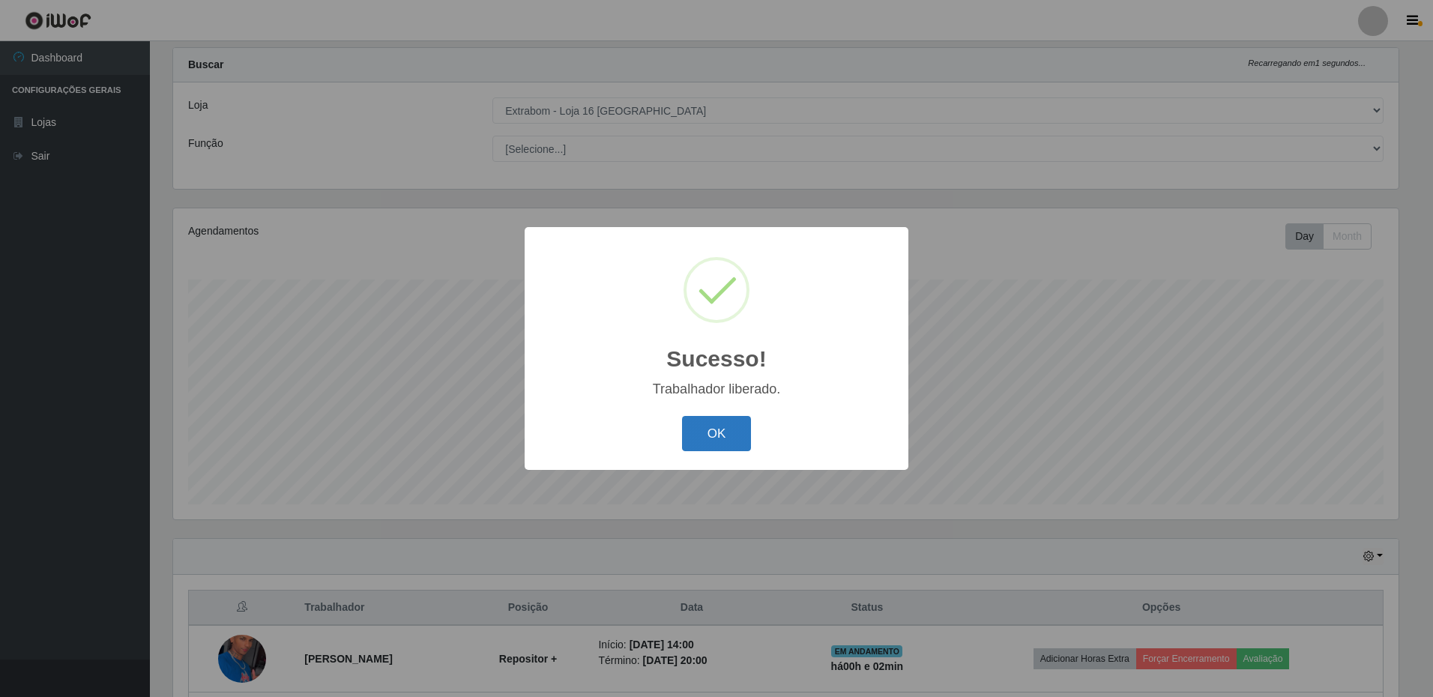
click at [723, 440] on button "OK" at bounding box center [717, 433] width 70 height 35
